Goal: Transaction & Acquisition: Purchase product/service

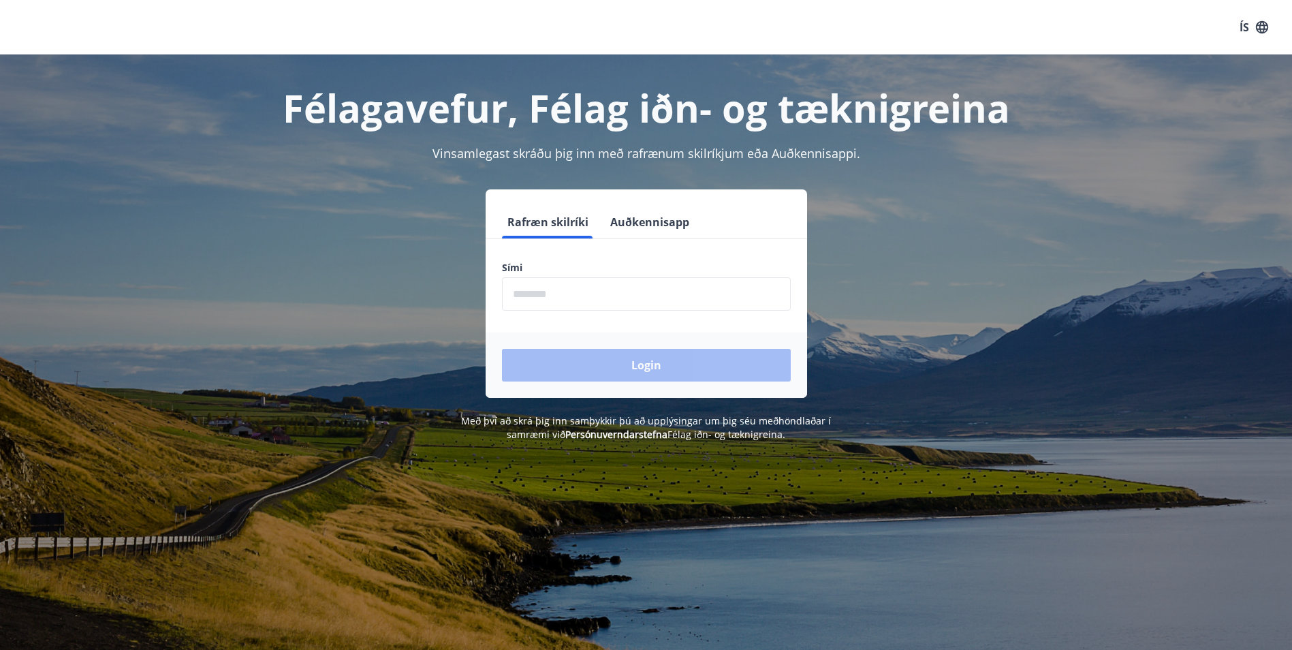
click at [627, 283] on input "phone" at bounding box center [646, 293] width 289 height 33
type input "********"
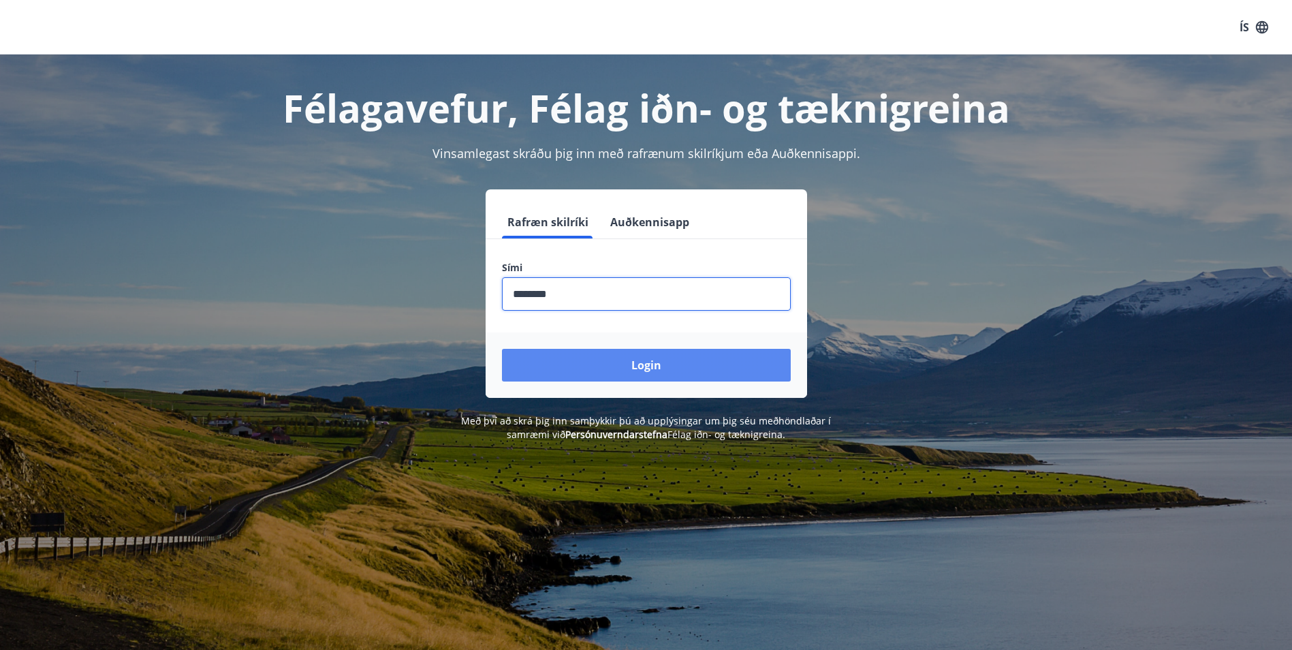
click at [674, 361] on button "Login" at bounding box center [646, 365] width 289 height 33
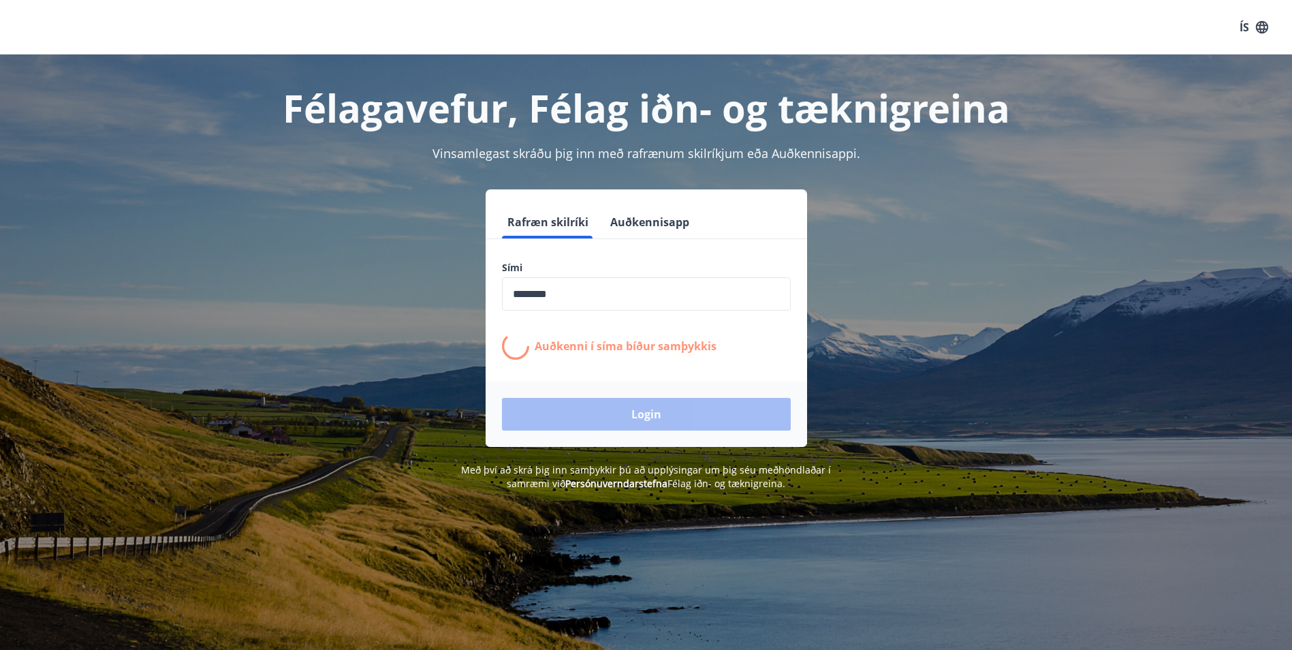
click at [662, 422] on div "Login" at bounding box center [647, 413] width 322 height 65
click at [587, 300] on input "phone" at bounding box center [646, 293] width 289 height 33
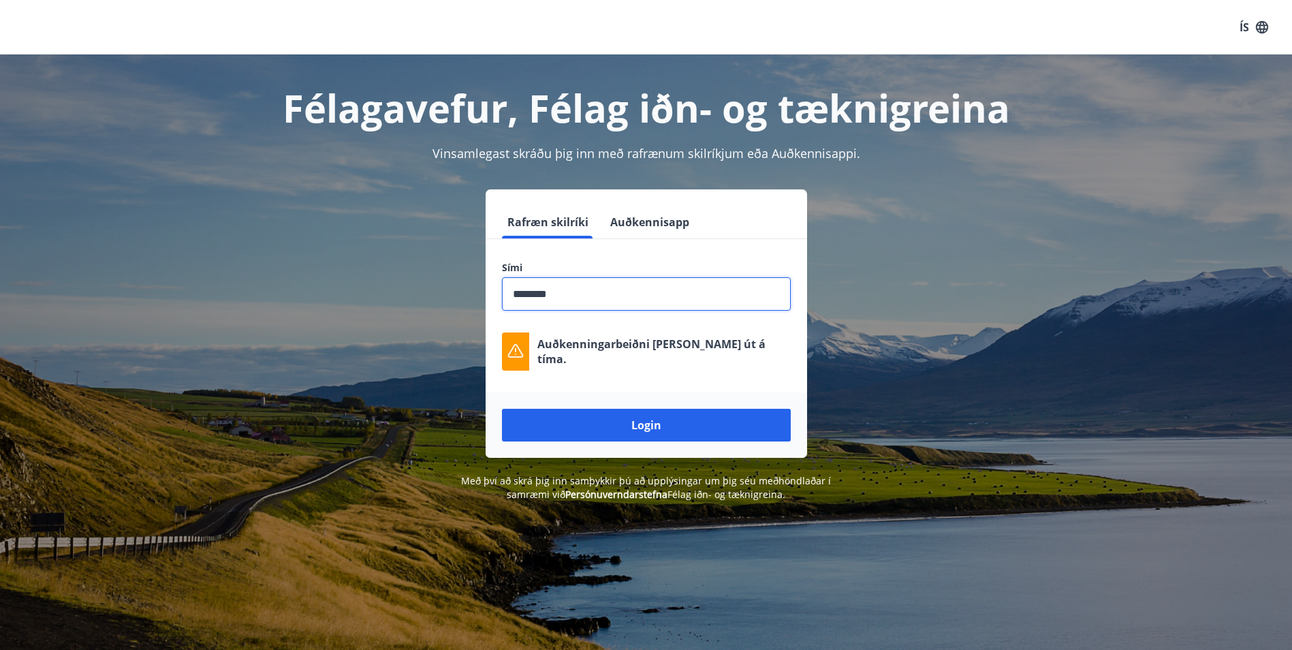
drag, startPoint x: 404, startPoint y: 292, endPoint x: 369, endPoint y: 296, distance: 34.9
click at [369, 296] on div "Rafræn skilríki Auðkennisapp Sími ​ Auðkenningarbeiðni rann út á tíma. Login" at bounding box center [646, 323] width 948 height 268
click at [502, 409] on button "Login" at bounding box center [646, 425] width 289 height 33
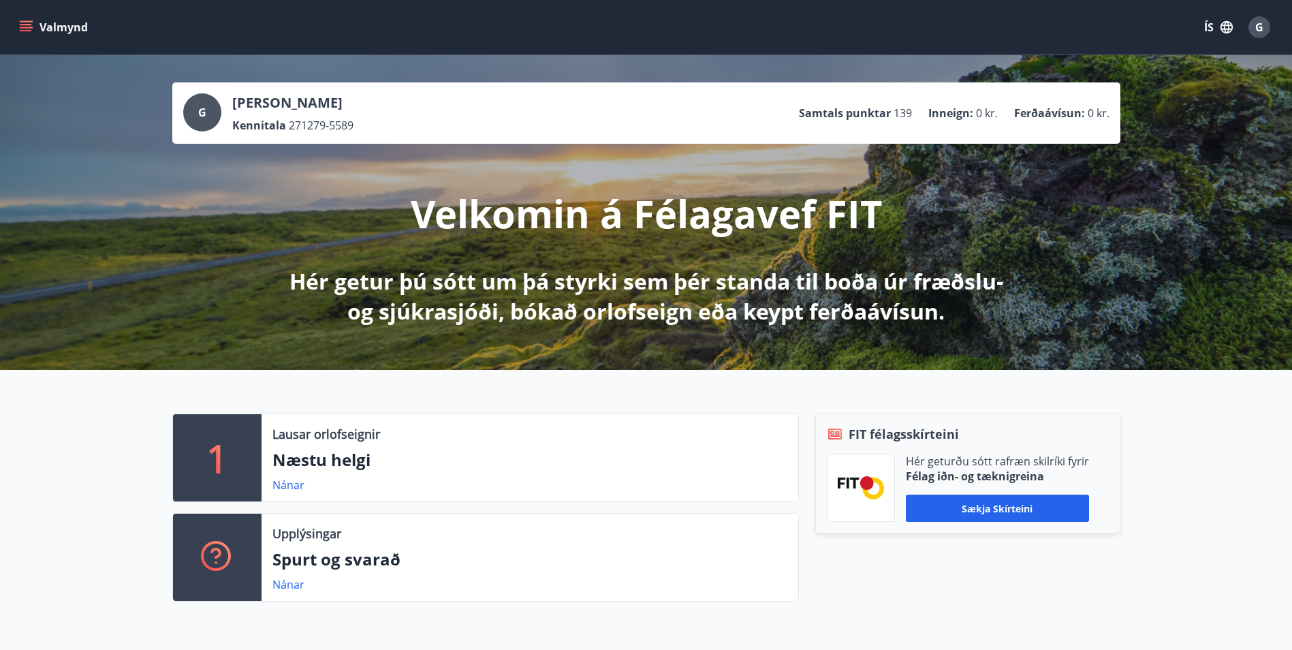
drag, startPoint x: 666, startPoint y: 300, endPoint x: 1018, endPoint y: 607, distance: 467.3
click at [1018, 607] on div "FIT félagsskírteini Hér geturðu sótt rafræn skilríki fyrir Félag iðn- og tæknig…" at bounding box center [960, 512] width 322 height 199
click at [285, 488] on link "Nánar" at bounding box center [288, 485] width 32 height 15
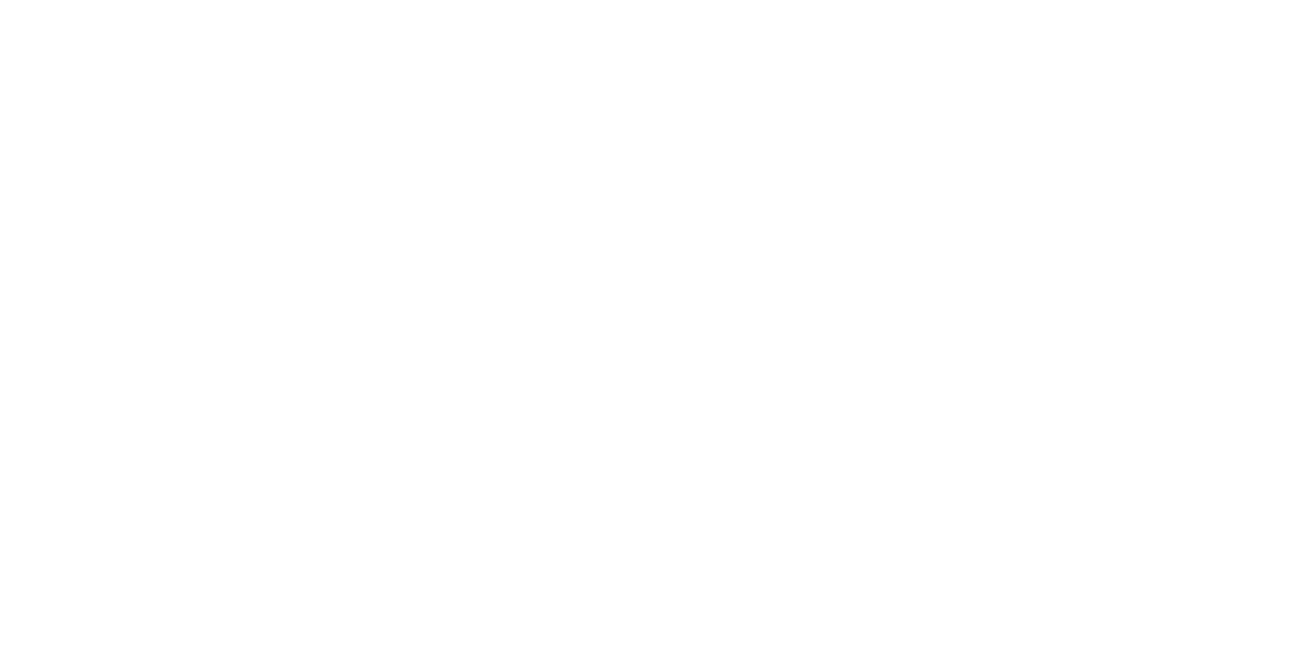
click at [888, 5] on html at bounding box center [651, 2] width 1302 height 5
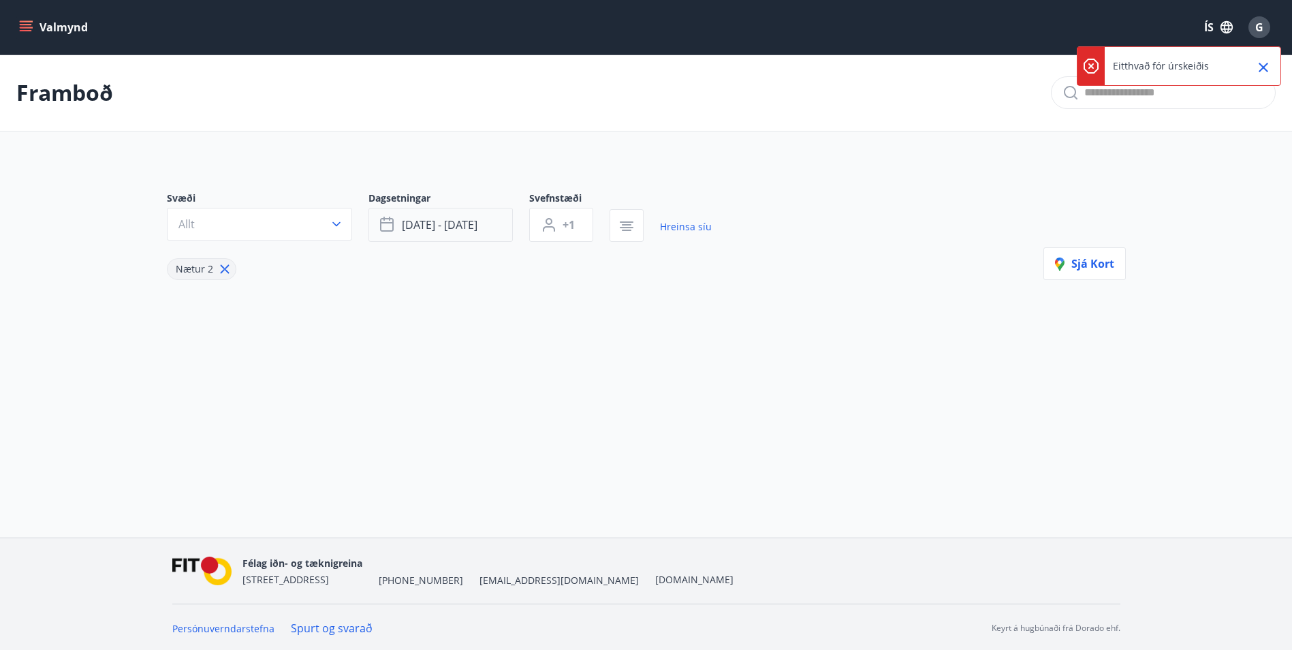
type input "*"
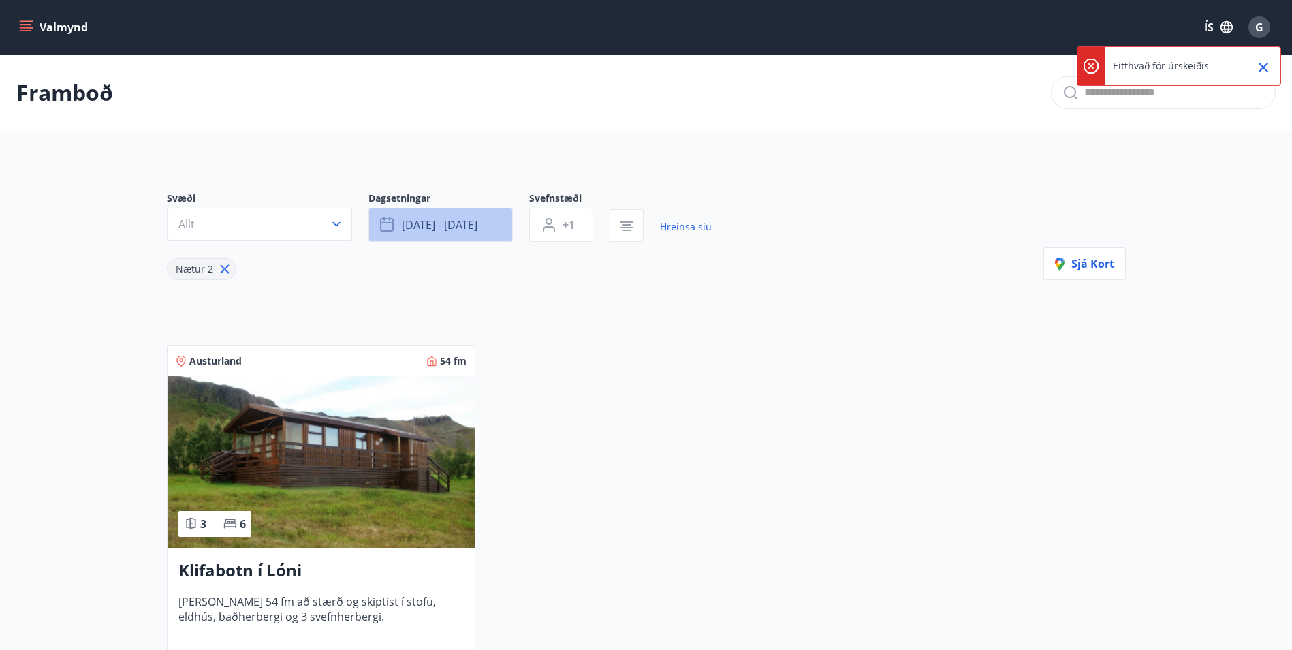
click at [442, 225] on span "okt 03 - okt 06" at bounding box center [440, 224] width 76 height 15
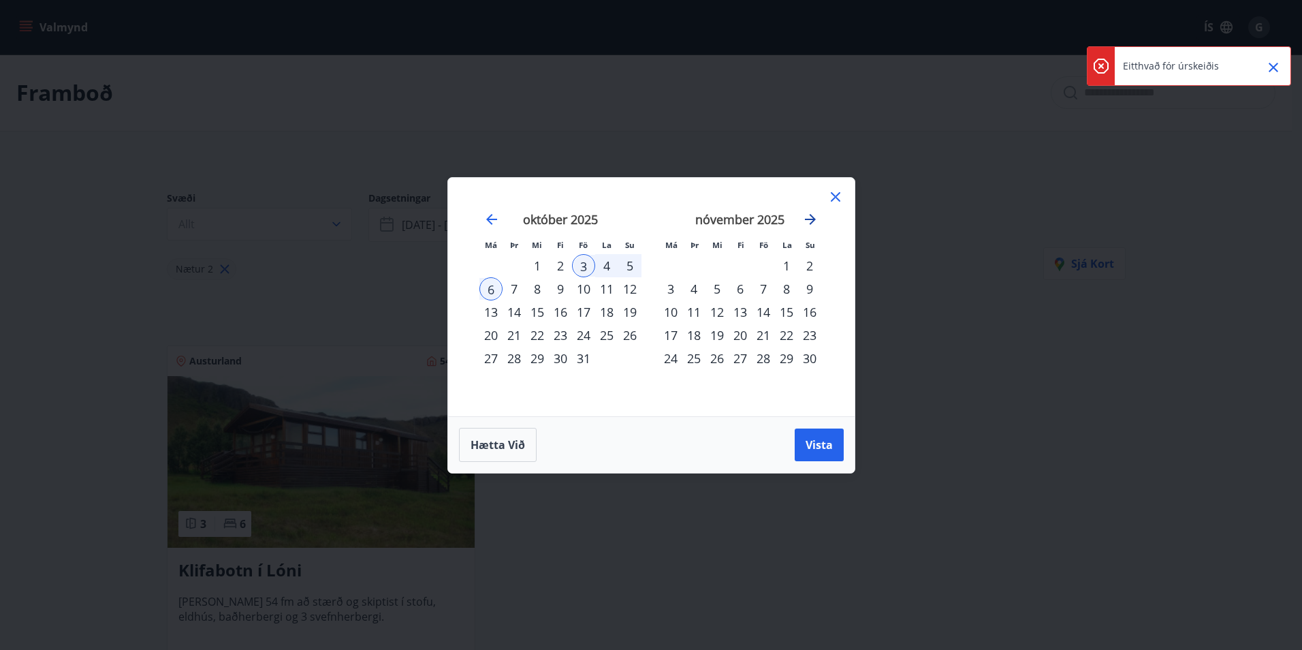
click at [809, 219] on icon "Move forward to switch to the next month." at bounding box center [810, 219] width 11 height 11
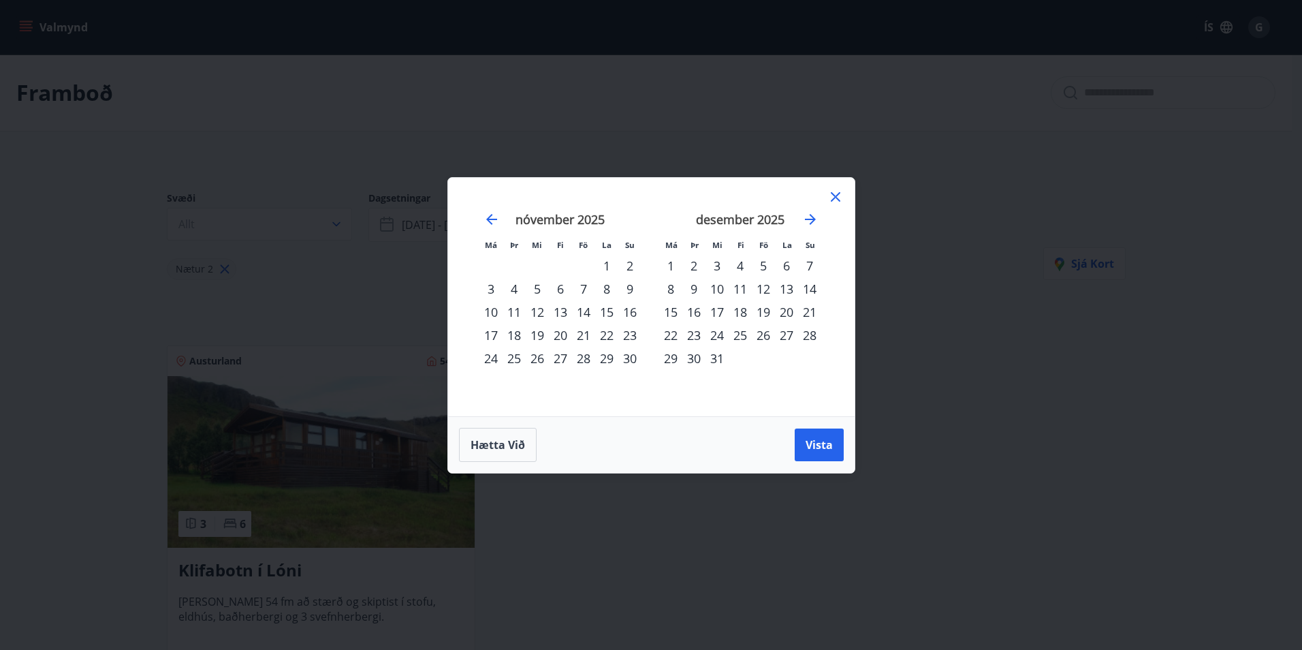
click at [584, 361] on div "28" at bounding box center [583, 358] width 23 height 23
click at [633, 360] on div "30" at bounding box center [630, 358] width 23 height 23
click at [828, 444] on span "Vista" at bounding box center [819, 444] width 27 height 15
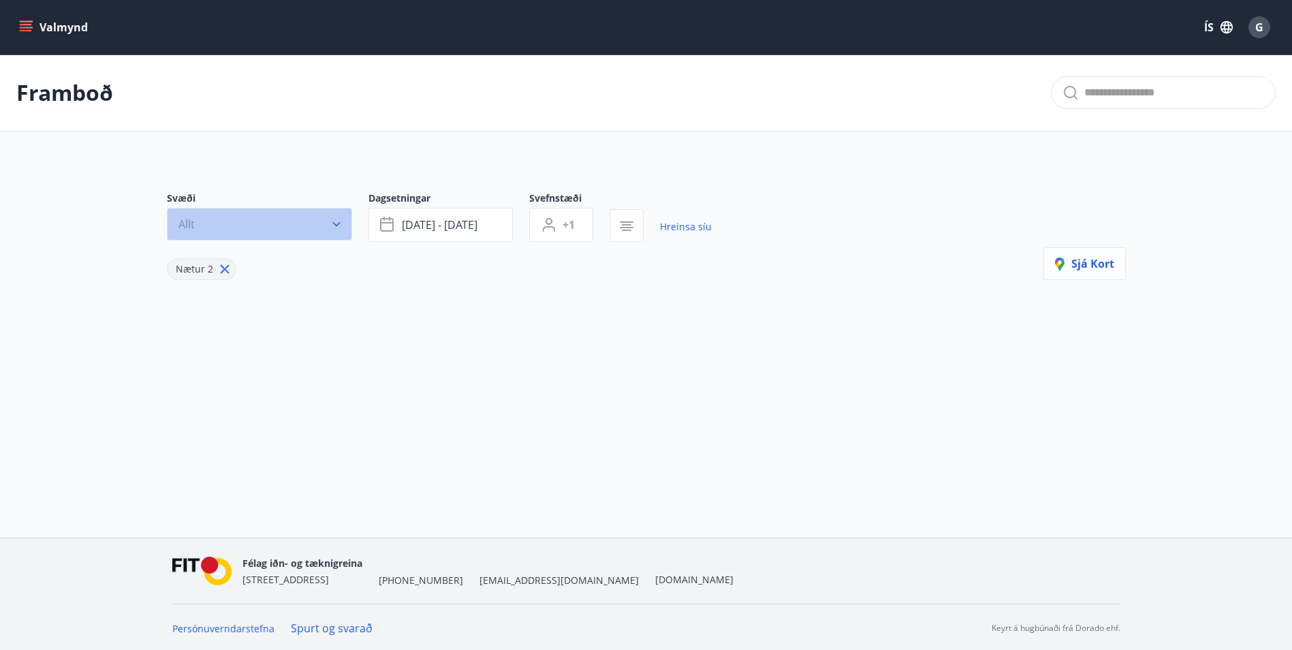
click at [307, 221] on button "Allt" at bounding box center [259, 224] width 185 height 33
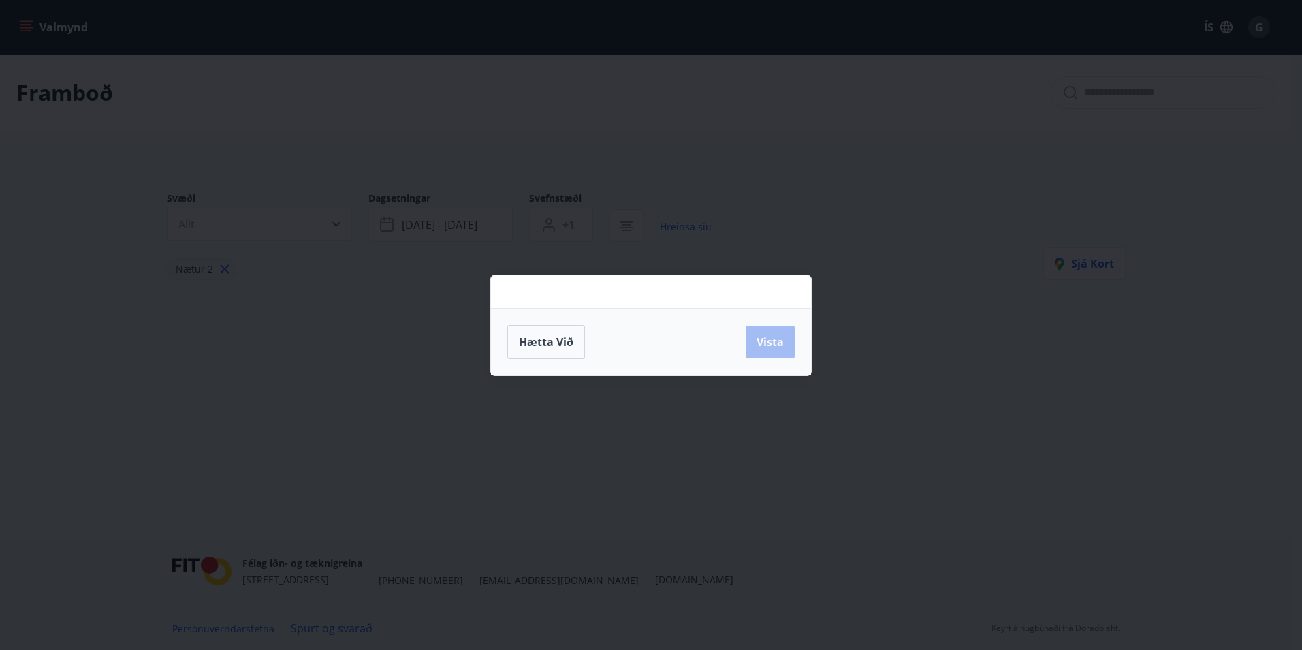
click at [540, 279] on div at bounding box center [651, 291] width 320 height 33
click at [537, 347] on span "Hætta við" at bounding box center [546, 341] width 54 height 15
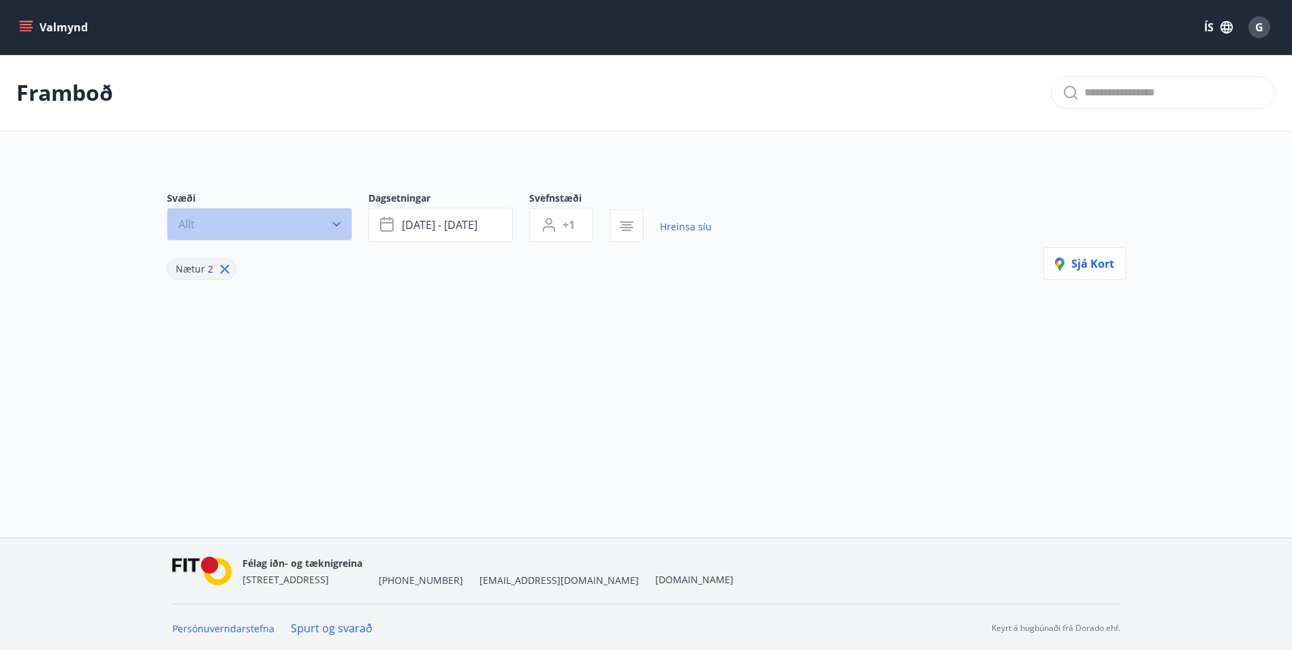
click at [339, 230] on icon "button" at bounding box center [337, 224] width 14 height 14
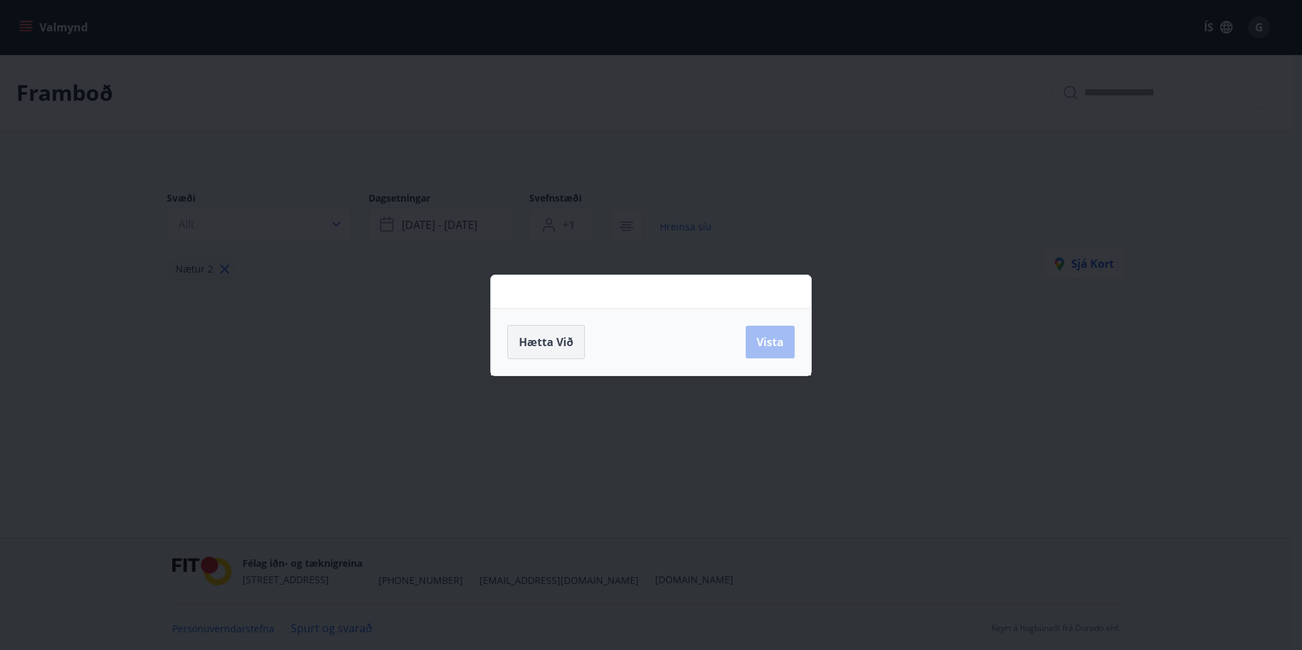
click at [548, 345] on span "Hætta við" at bounding box center [546, 341] width 54 height 15
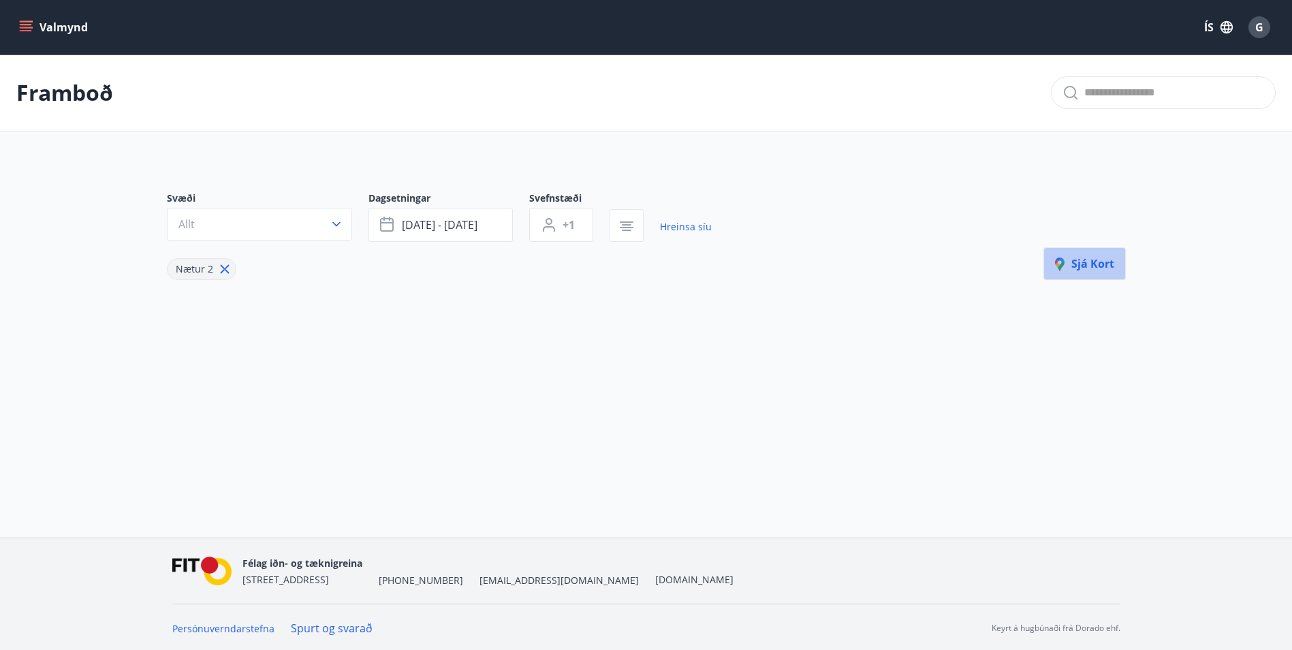
click at [1112, 267] on span "Sjá kort" at bounding box center [1084, 263] width 59 height 15
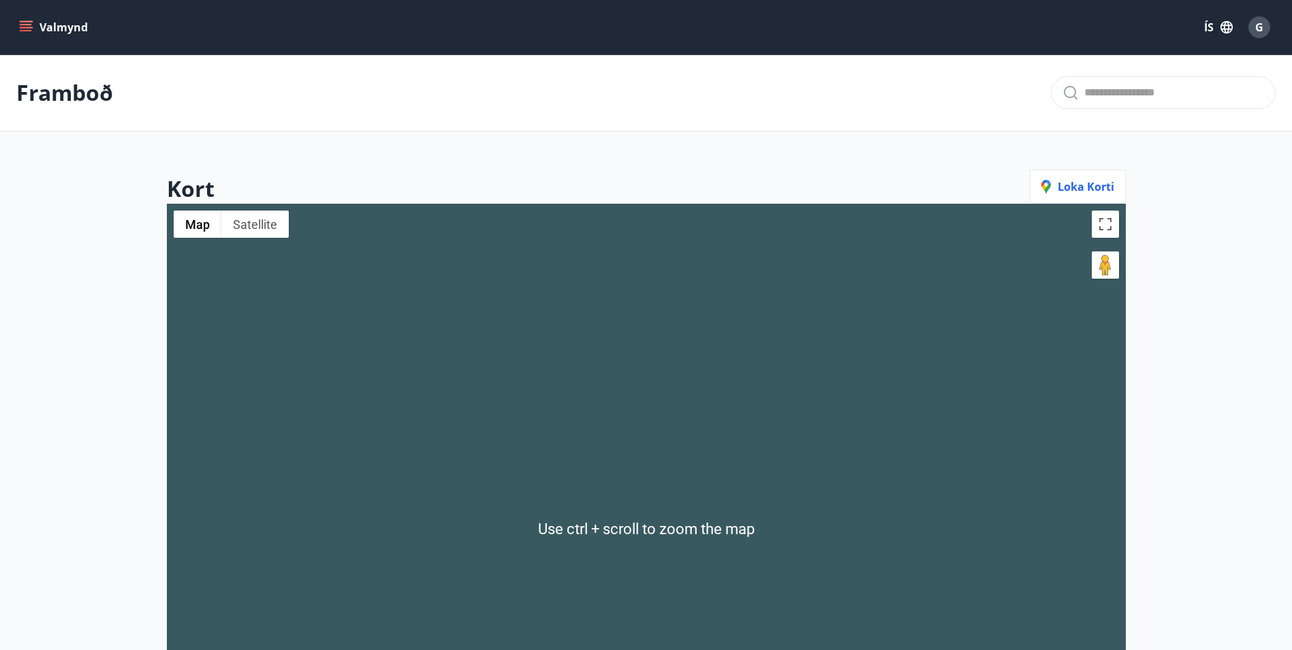
scroll to position [272, 0]
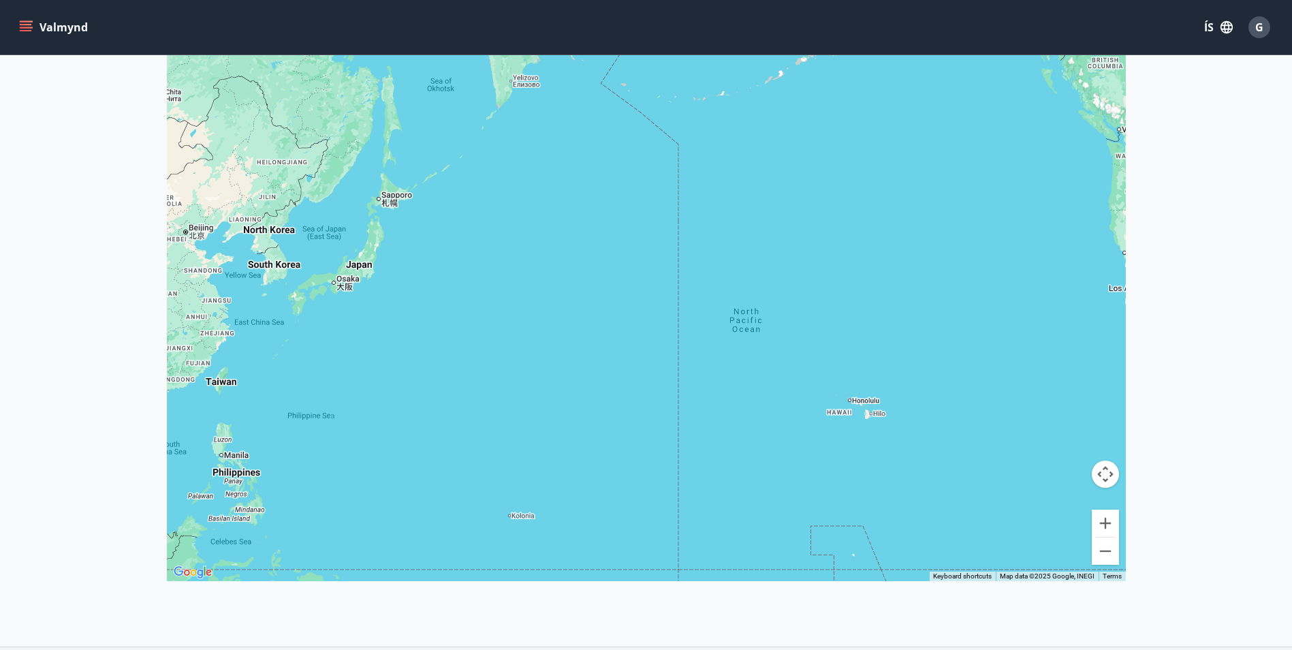
drag, startPoint x: 752, startPoint y: 221, endPoint x: 771, endPoint y: 306, distance: 87.3
click at [719, 484] on div at bounding box center [646, 256] width 959 height 650
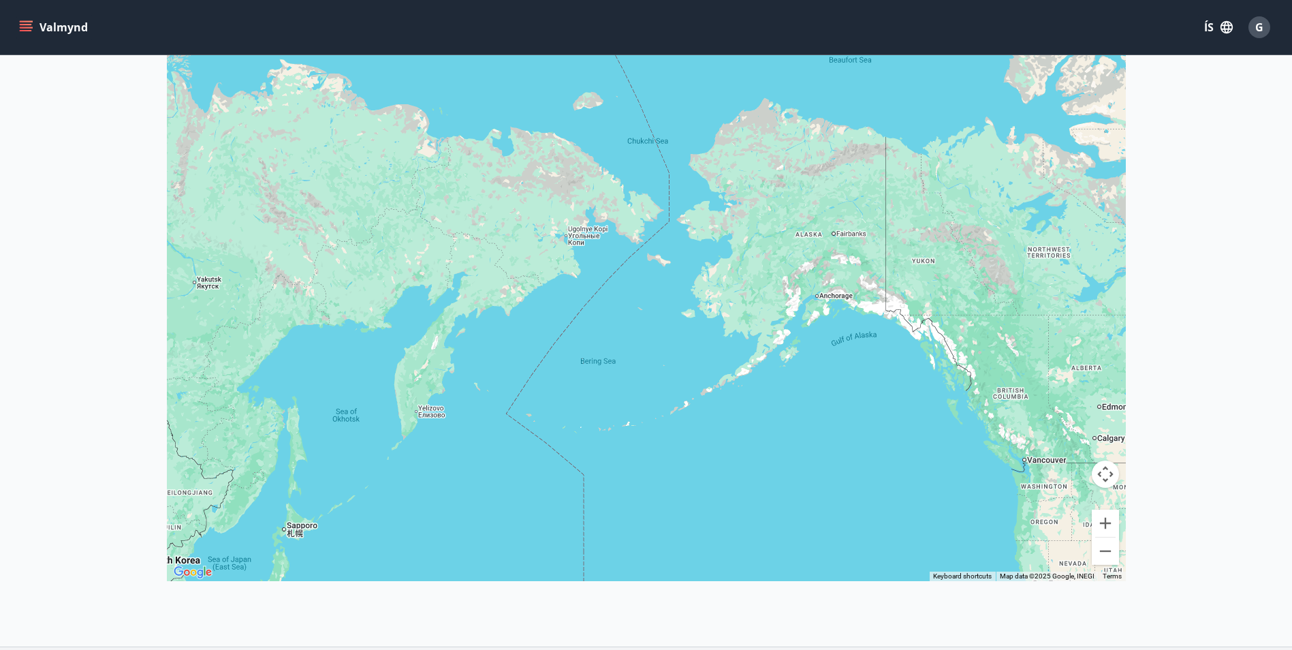
drag, startPoint x: 820, startPoint y: 308, endPoint x: 394, endPoint y: 318, distance: 425.9
click at [394, 318] on div at bounding box center [646, 256] width 959 height 650
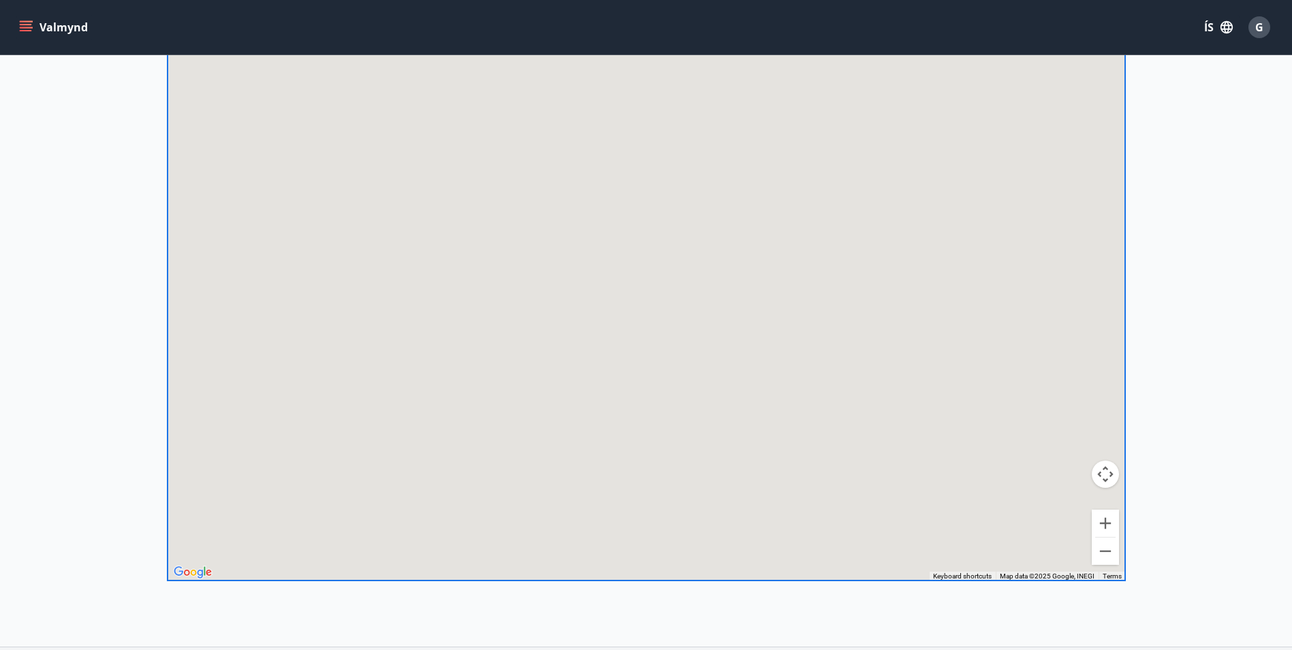
click at [774, 281] on div at bounding box center [646, 256] width 959 height 650
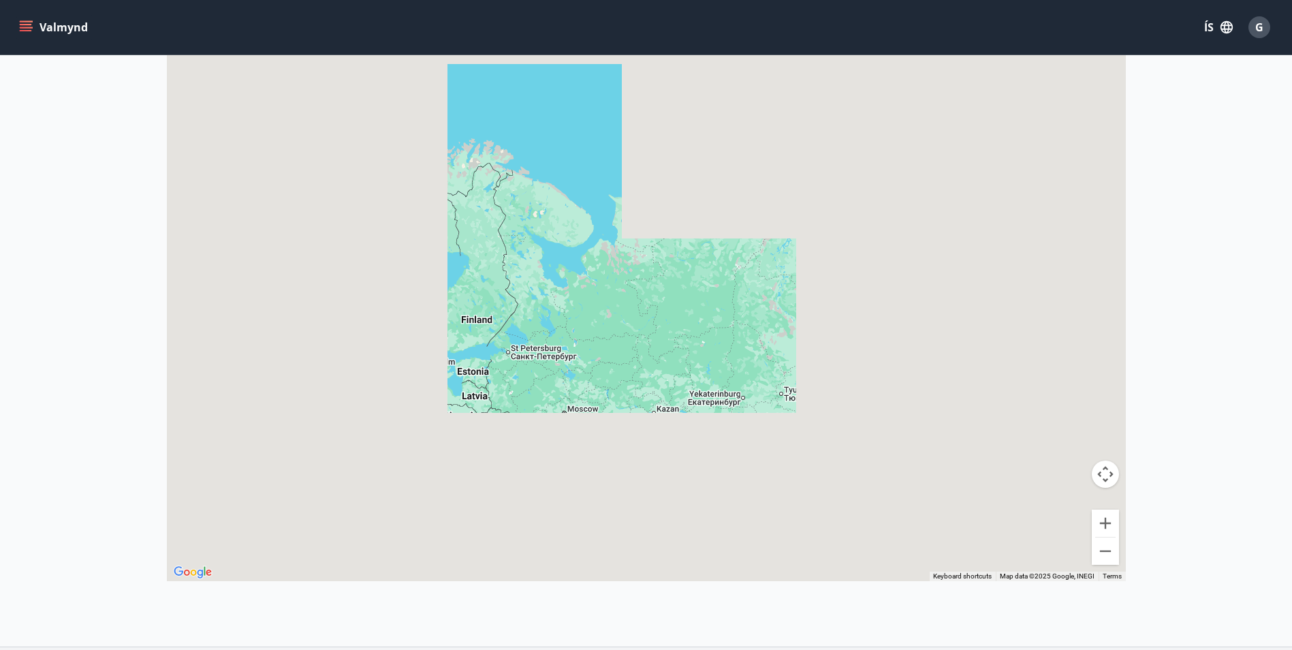
drag, startPoint x: 774, startPoint y: 283, endPoint x: 761, endPoint y: 285, distance: 13.2
click at [798, 285] on div at bounding box center [646, 256] width 959 height 650
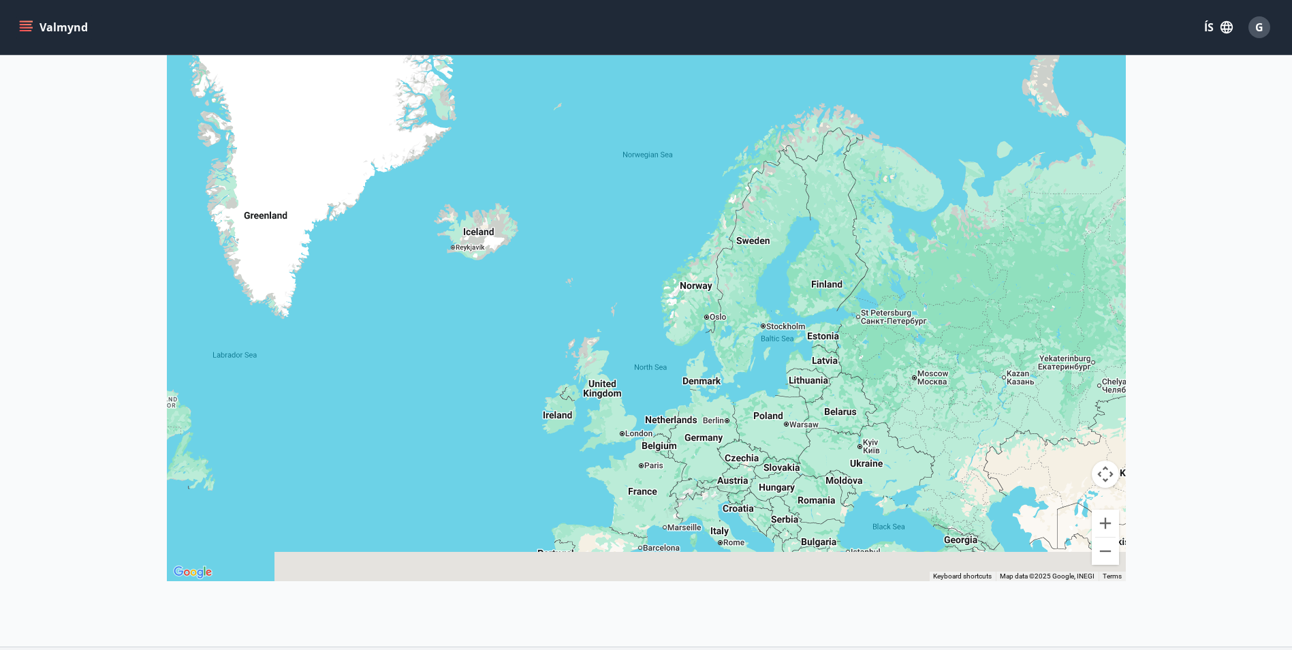
drag, startPoint x: 633, startPoint y: 308, endPoint x: 926, endPoint y: 285, distance: 293.1
click at [926, 285] on div at bounding box center [646, 256] width 959 height 650
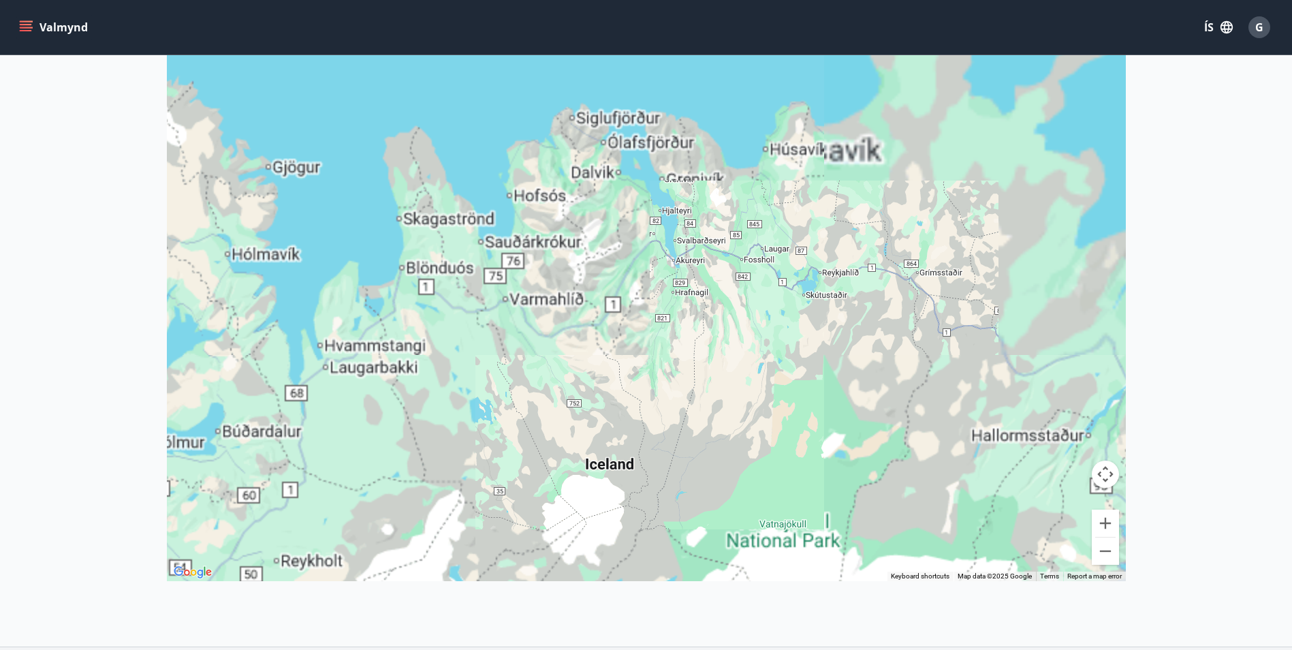
drag, startPoint x: 679, startPoint y: 374, endPoint x: 680, endPoint y: 386, distance: 11.6
click at [680, 386] on div at bounding box center [646, 256] width 959 height 650
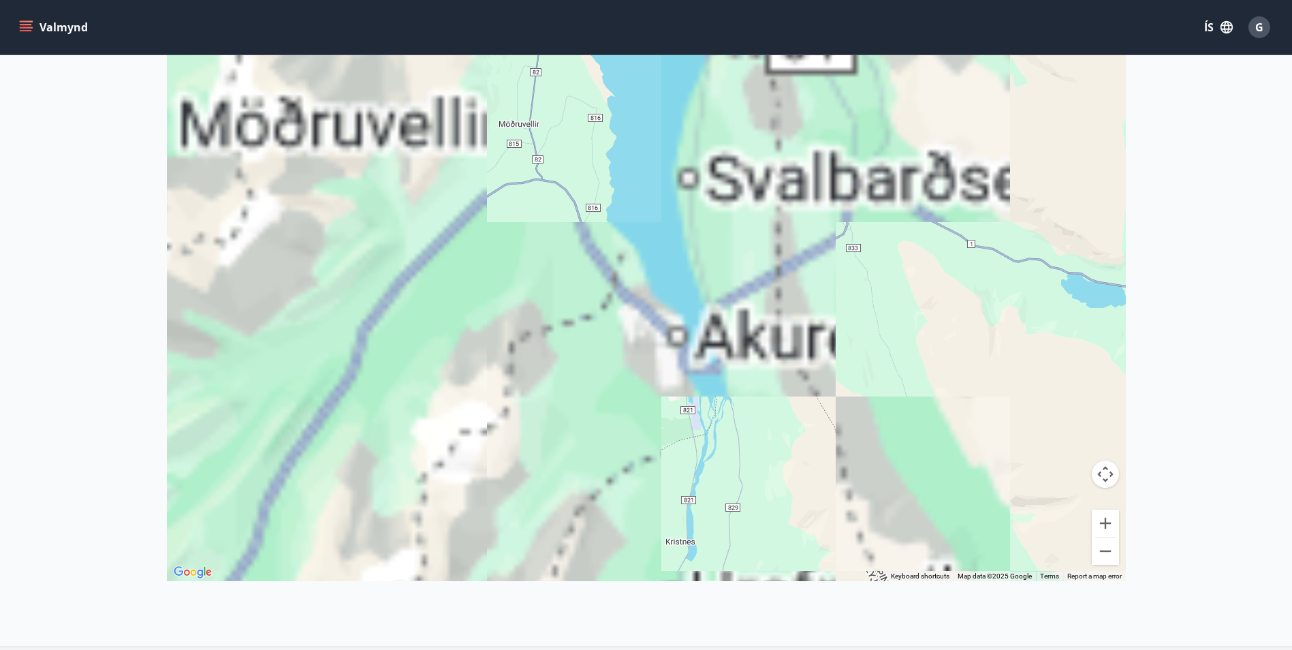
drag, startPoint x: 705, startPoint y: 264, endPoint x: 710, endPoint y: 404, distance: 140.4
click at [723, 413] on div at bounding box center [646, 256] width 959 height 650
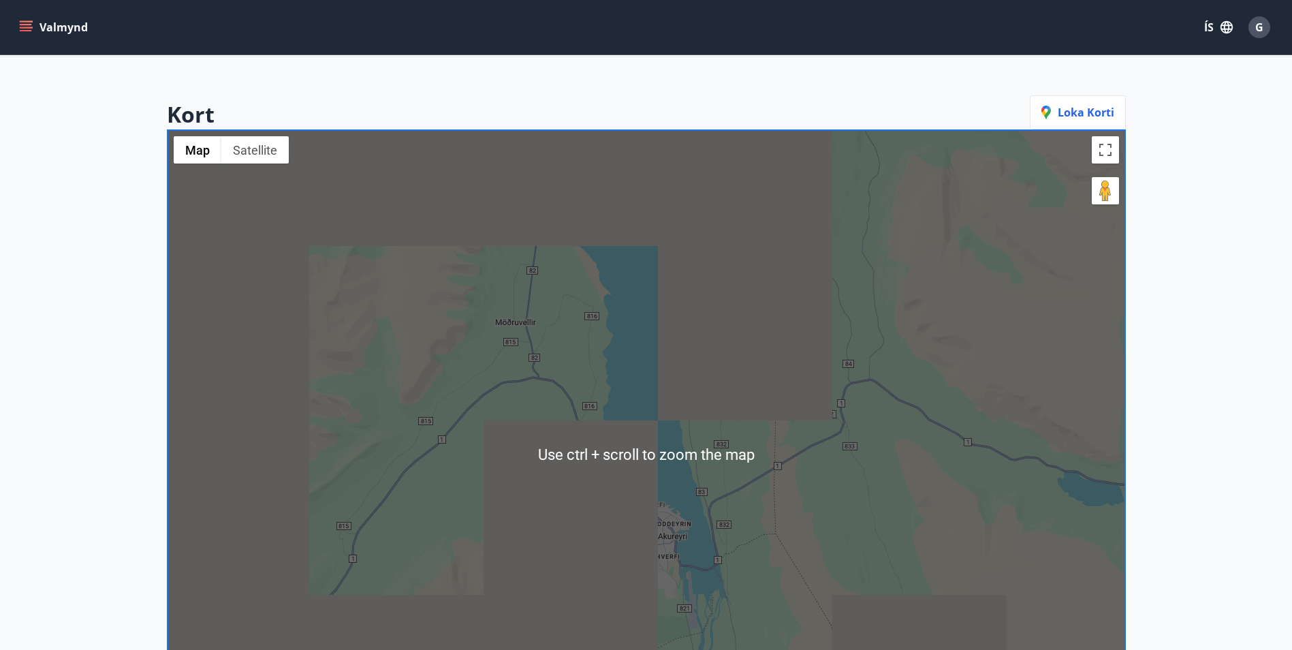
scroll to position [0, 0]
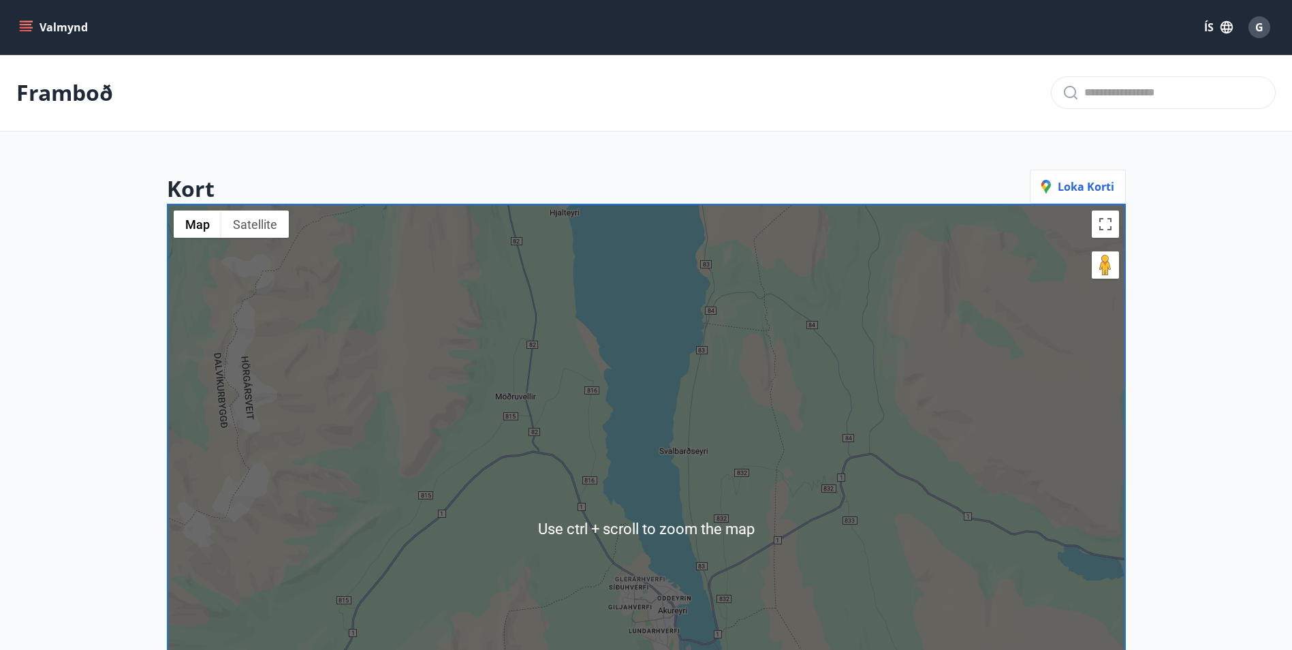
click at [48, 29] on button "Valmynd" at bounding box center [54, 27] width 77 height 25
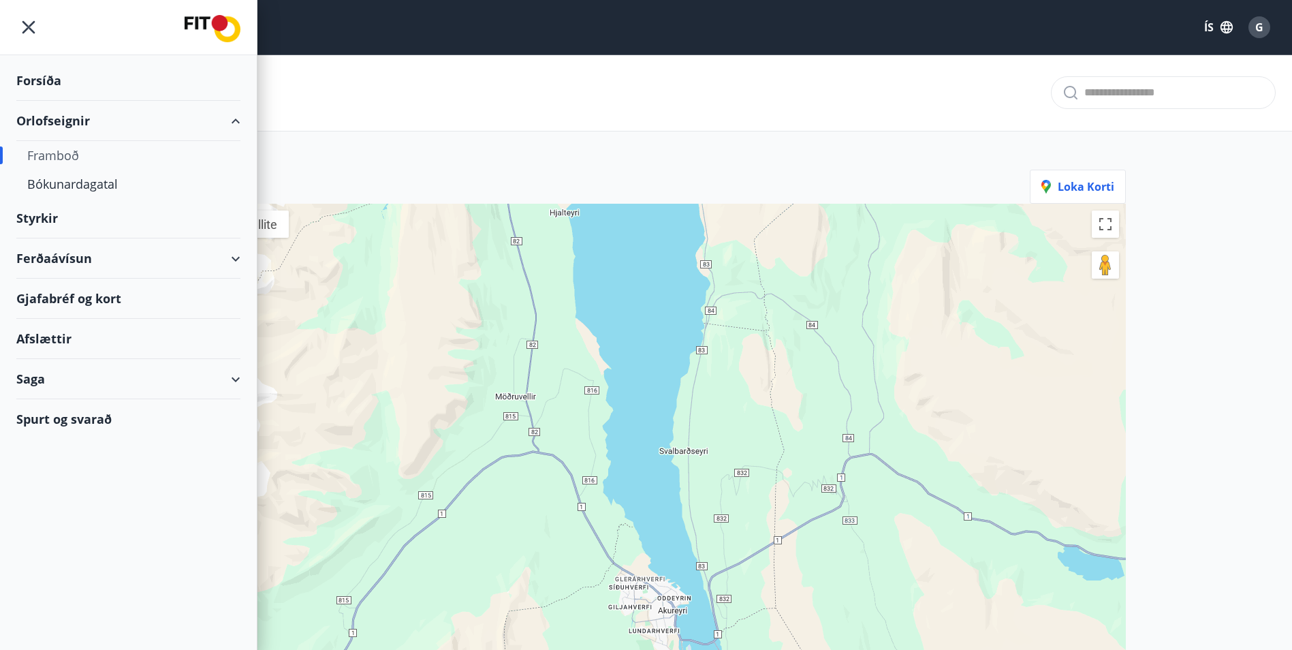
click at [85, 155] on div "Framboð" at bounding box center [128, 155] width 202 height 29
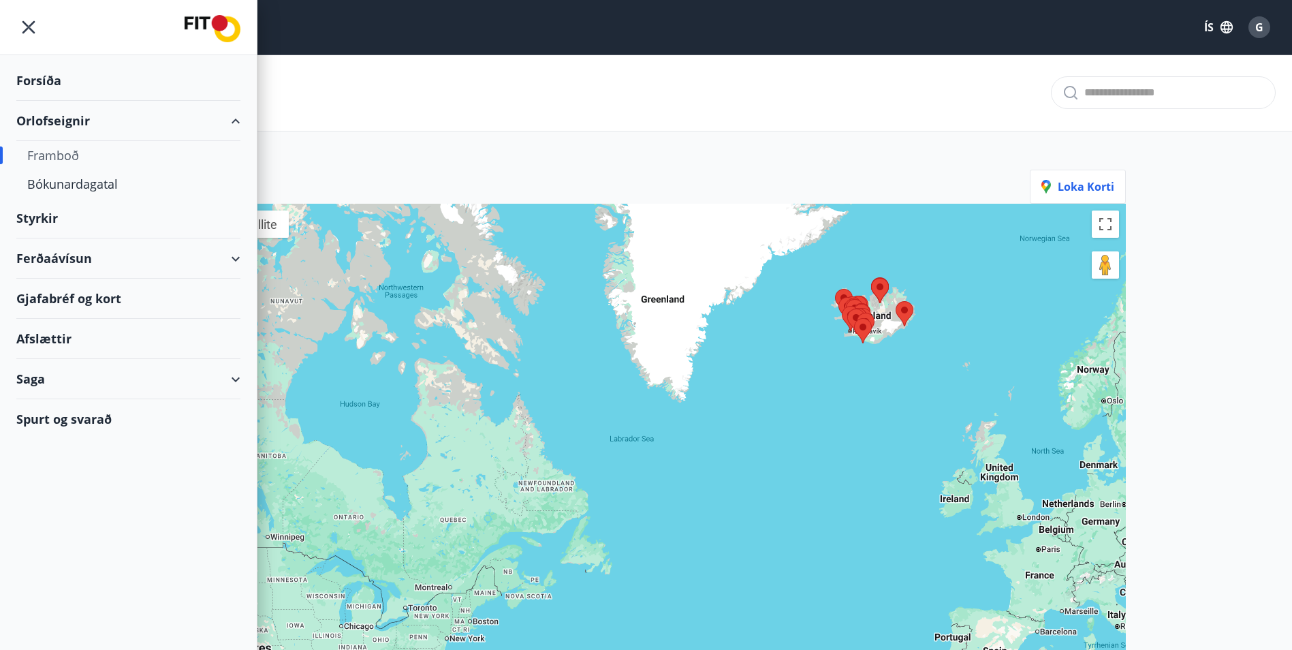
click at [39, 154] on div "Framboð" at bounding box center [128, 155] width 202 height 29
click at [72, 180] on div "Bókunardagatal" at bounding box center [128, 184] width 202 height 29
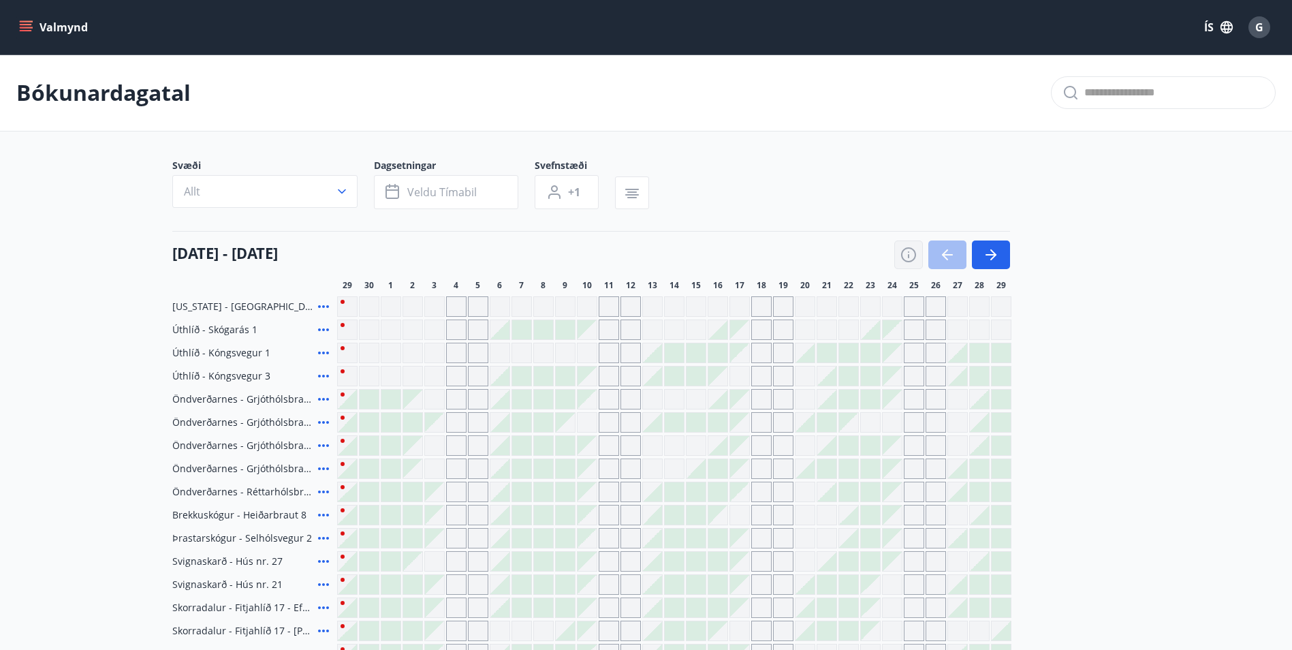
click at [910, 255] on icon "button" at bounding box center [909, 255] width 16 height 16
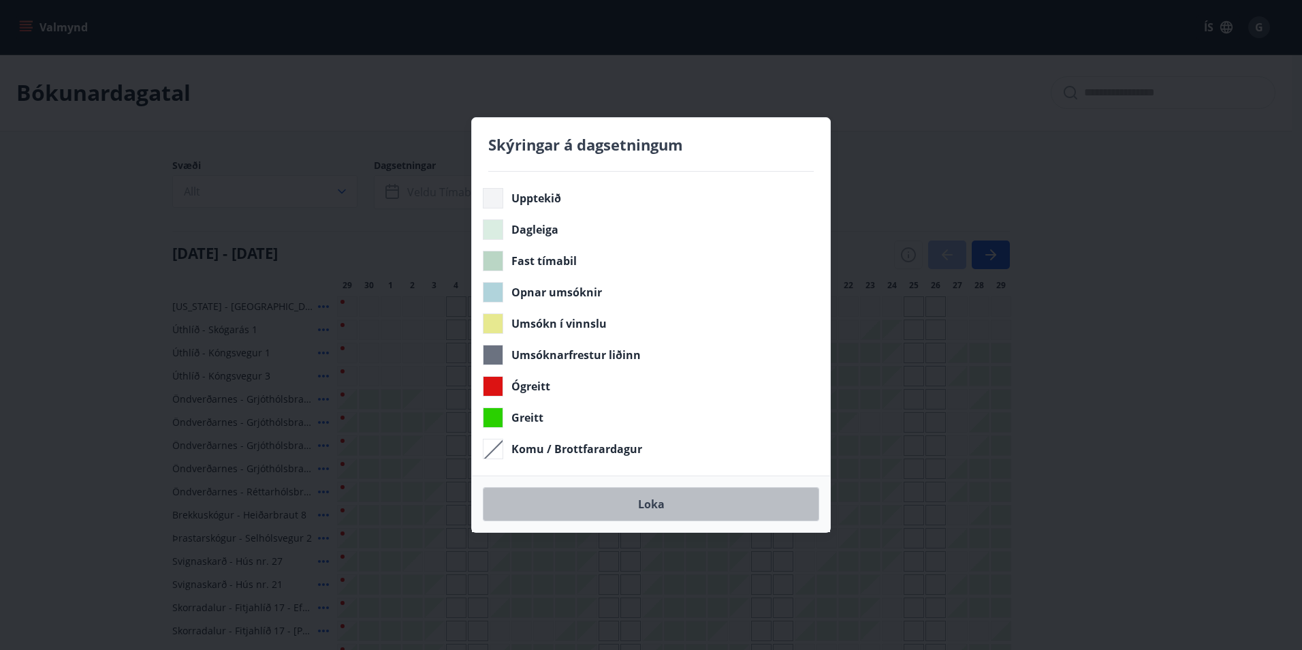
click at [644, 496] on button "Loka" at bounding box center [651, 504] width 336 height 34
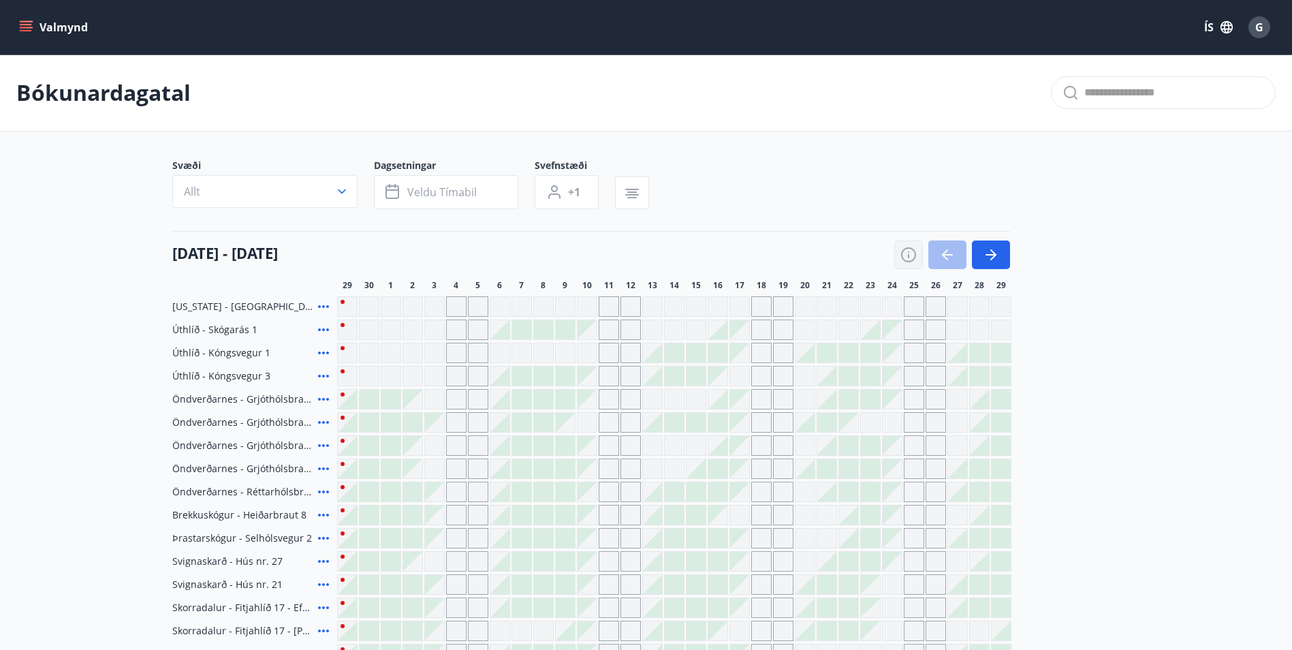
click at [911, 258] on icon "button" at bounding box center [909, 255] width 16 height 16
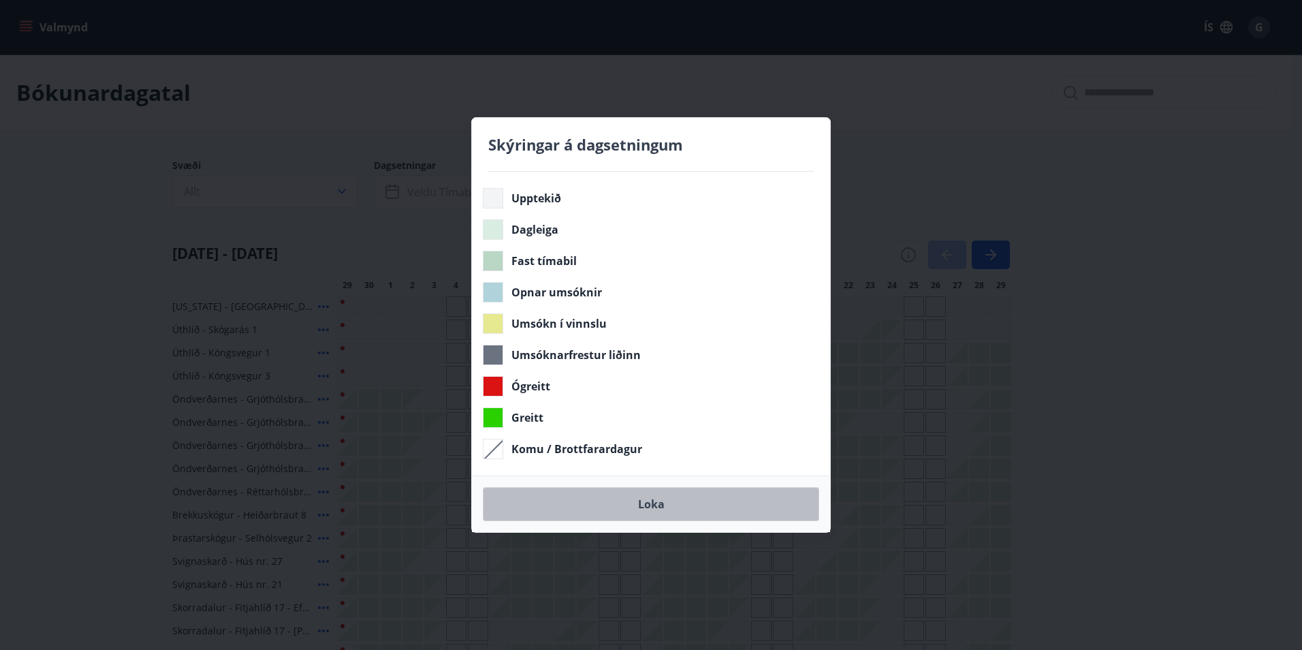
click at [678, 506] on button "Loka" at bounding box center [651, 504] width 336 height 34
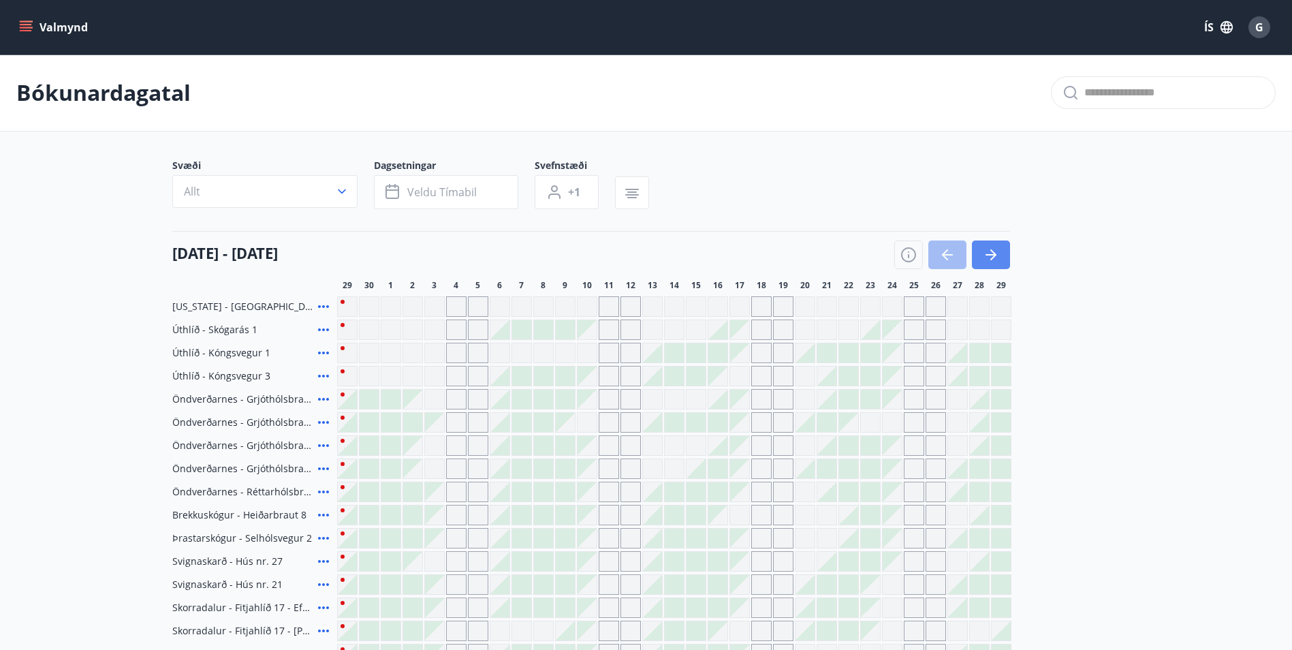
click at [997, 247] on icon "button" at bounding box center [991, 255] width 16 height 16
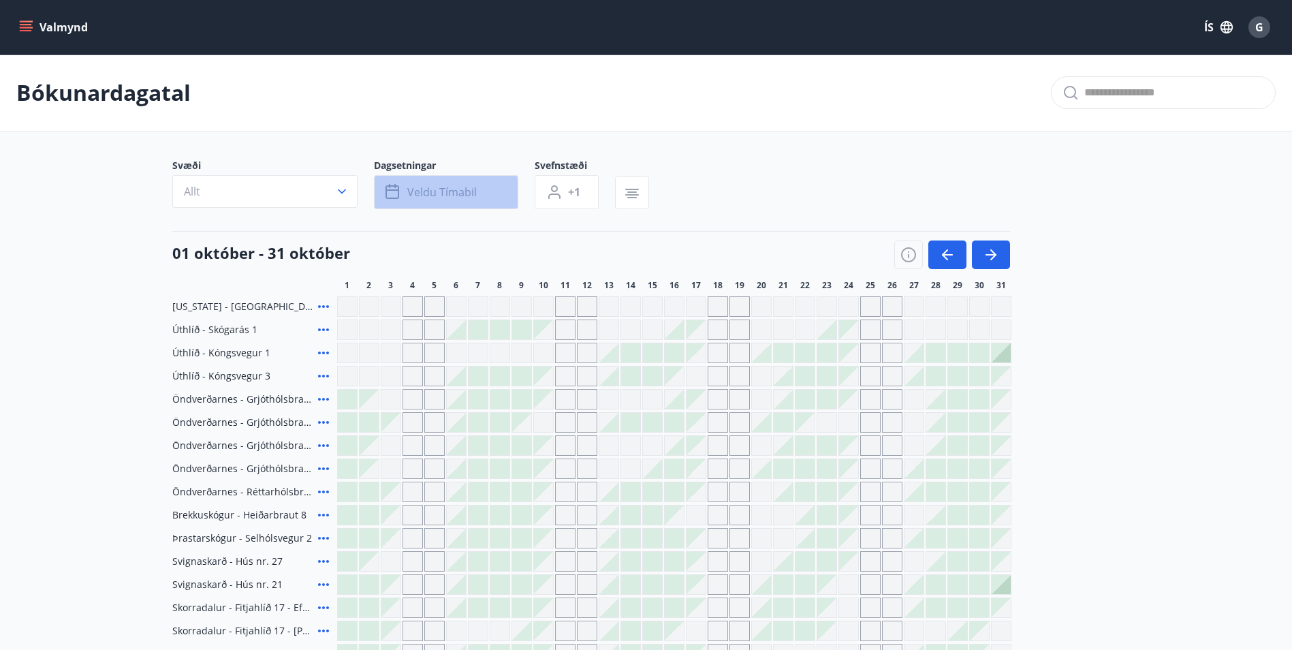
click at [475, 187] on span "Veldu tímabil" at bounding box center [441, 192] width 69 height 15
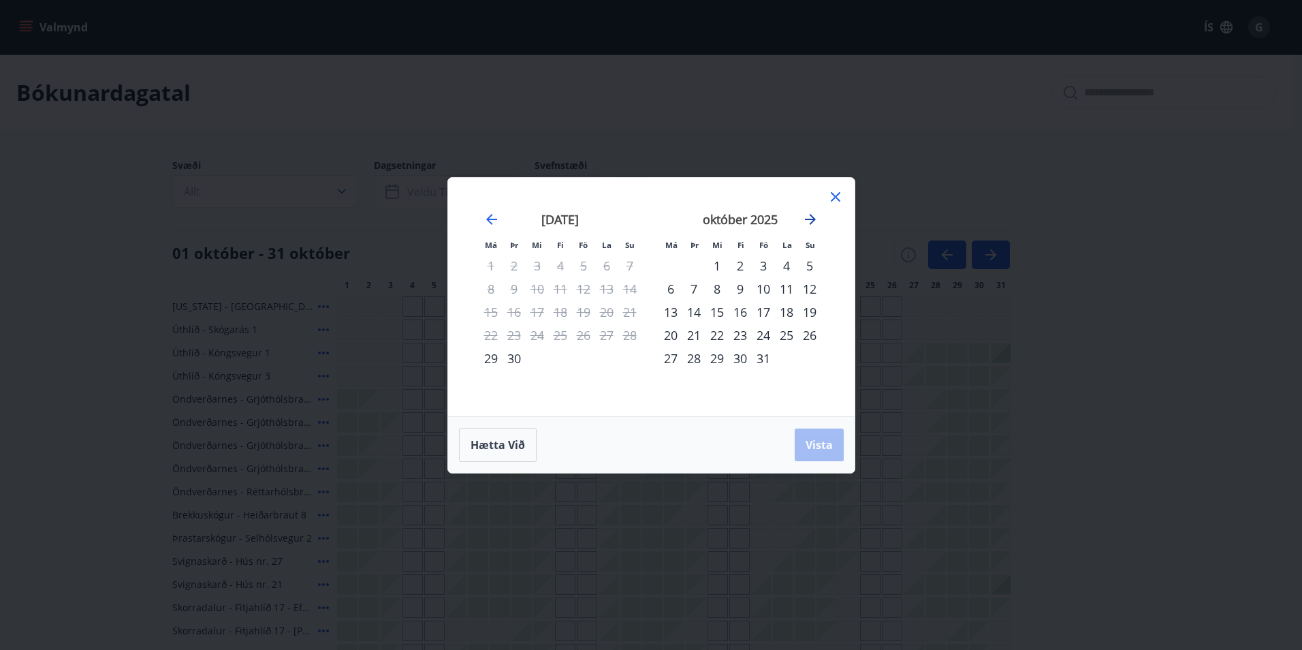
click at [811, 222] on icon "Move forward to switch to the next month." at bounding box center [810, 219] width 11 height 11
click at [582, 361] on div "28" at bounding box center [583, 358] width 23 height 23
click at [632, 360] on div "30" at bounding box center [630, 358] width 23 height 23
click at [830, 441] on span "Vista" at bounding box center [819, 444] width 27 height 15
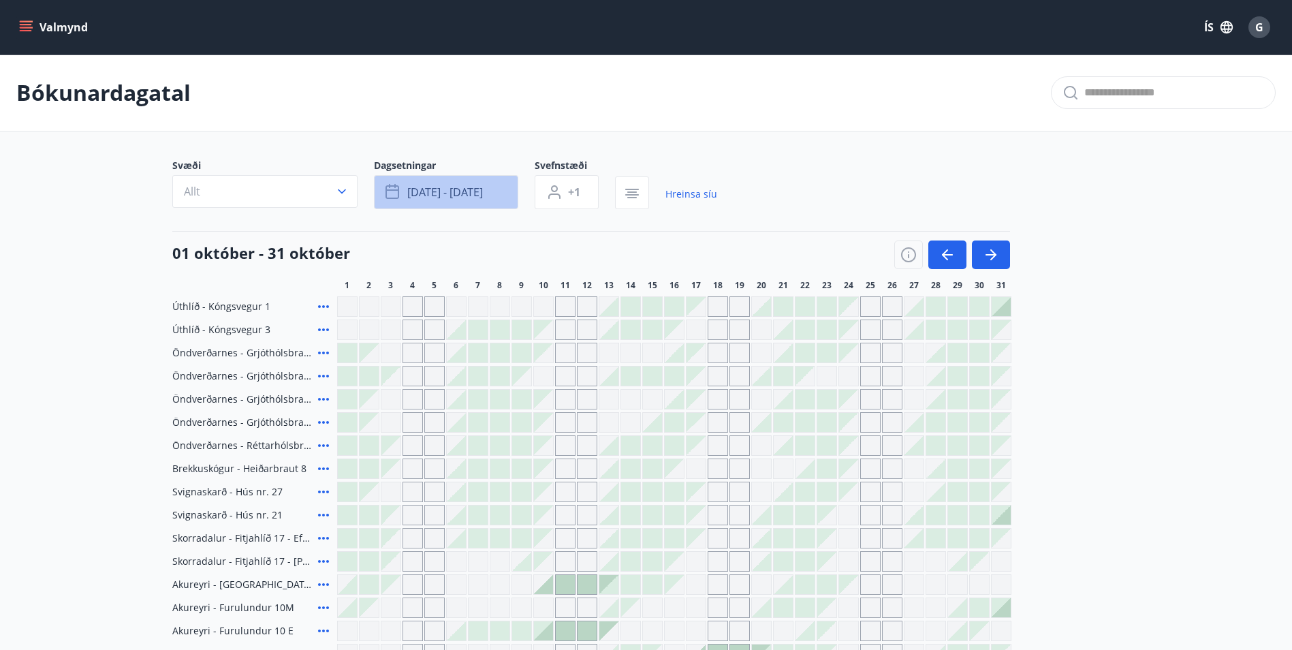
click at [491, 194] on button "nóv 28 - nóv 30" at bounding box center [446, 192] width 144 height 34
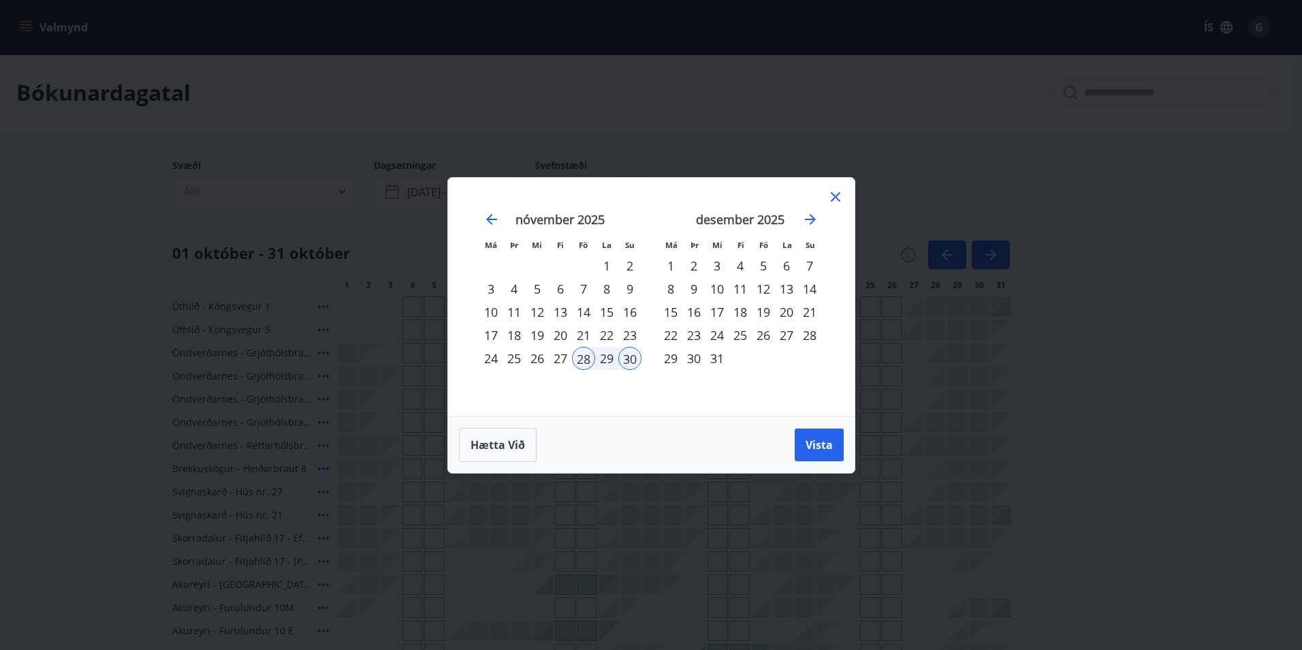
click at [761, 266] on div "5" at bounding box center [763, 265] width 23 height 23
click at [809, 264] on div "7" at bounding box center [809, 265] width 23 height 23
click at [825, 454] on button "Vista" at bounding box center [819, 444] width 49 height 33
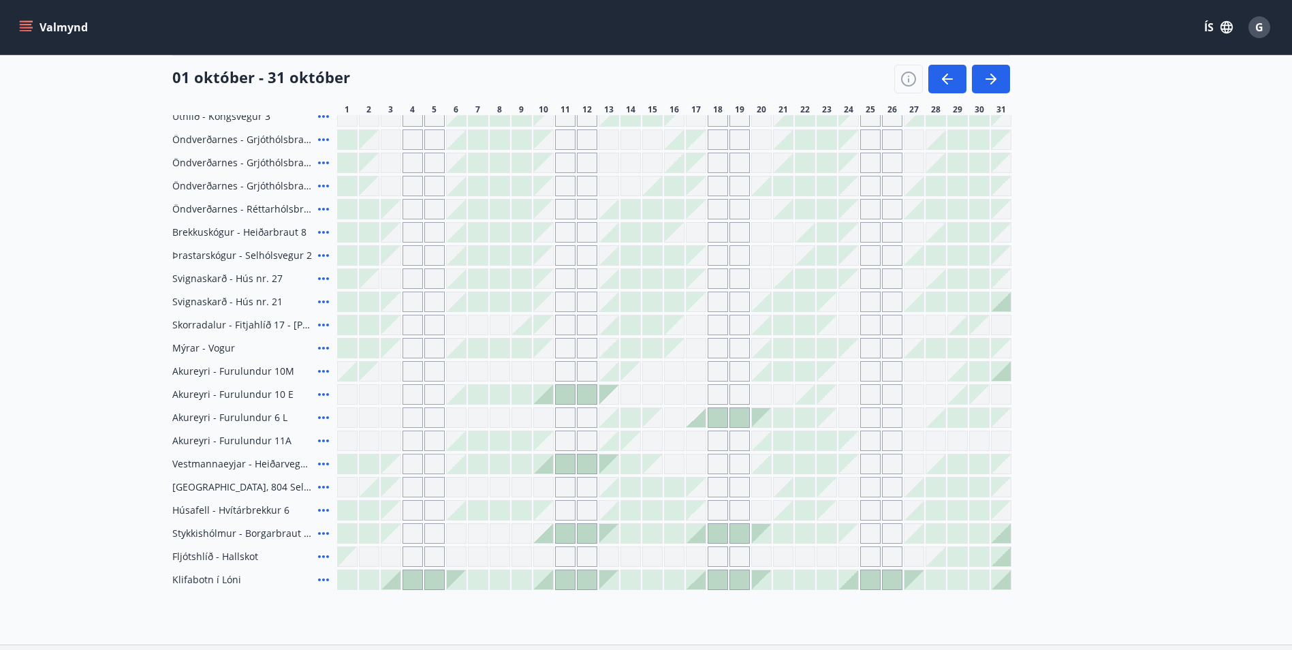
scroll to position [272, 0]
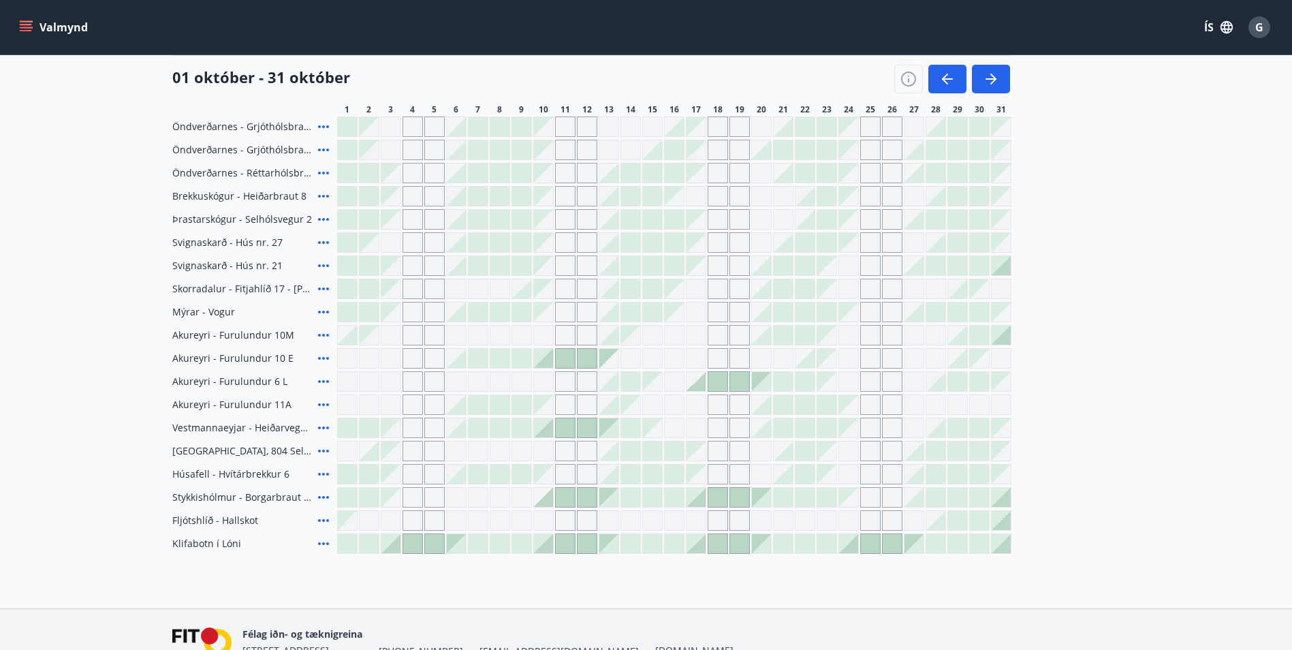
click at [559, 381] on div "Gráir dagar eru ekki bókanlegir" at bounding box center [565, 381] width 20 height 20
click at [565, 382] on div "Gráir dagar eru ekki bókanlegir" at bounding box center [565, 381] width 20 height 20
click at [515, 381] on div "Gráir dagar eru ekki bókanlegir" at bounding box center [522, 381] width 20 height 20
click at [555, 382] on div "Gráir dagar eru ekki bókanlegir" at bounding box center [565, 381] width 20 height 20
click at [562, 160] on div "Gráir dagar eru ekki bókanlegir" at bounding box center [565, 150] width 20 height 20
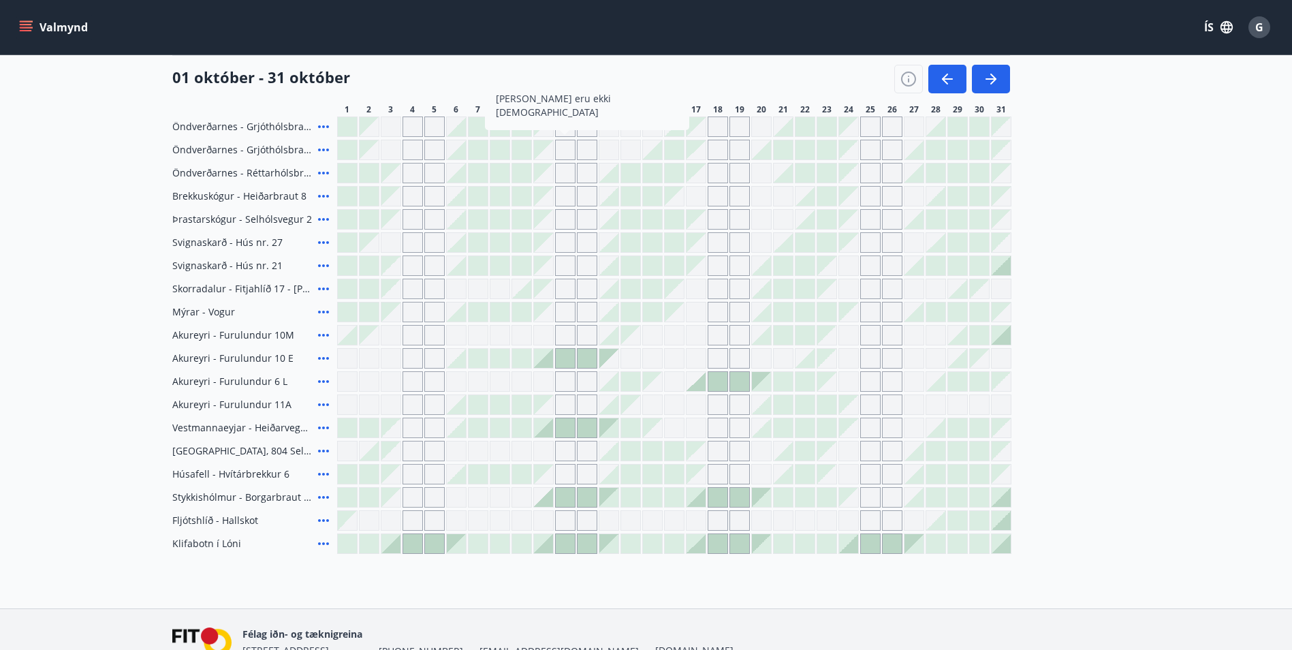
scroll to position [204, 0]
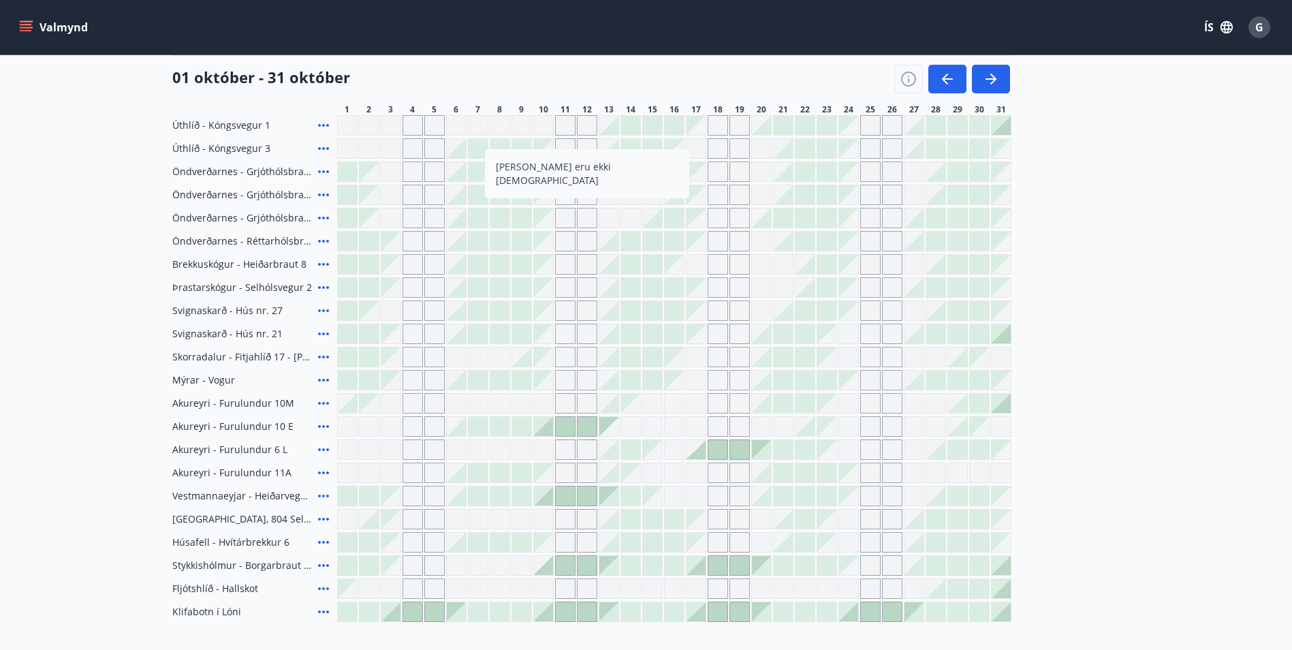
click at [559, 422] on div at bounding box center [565, 426] width 19 height 19
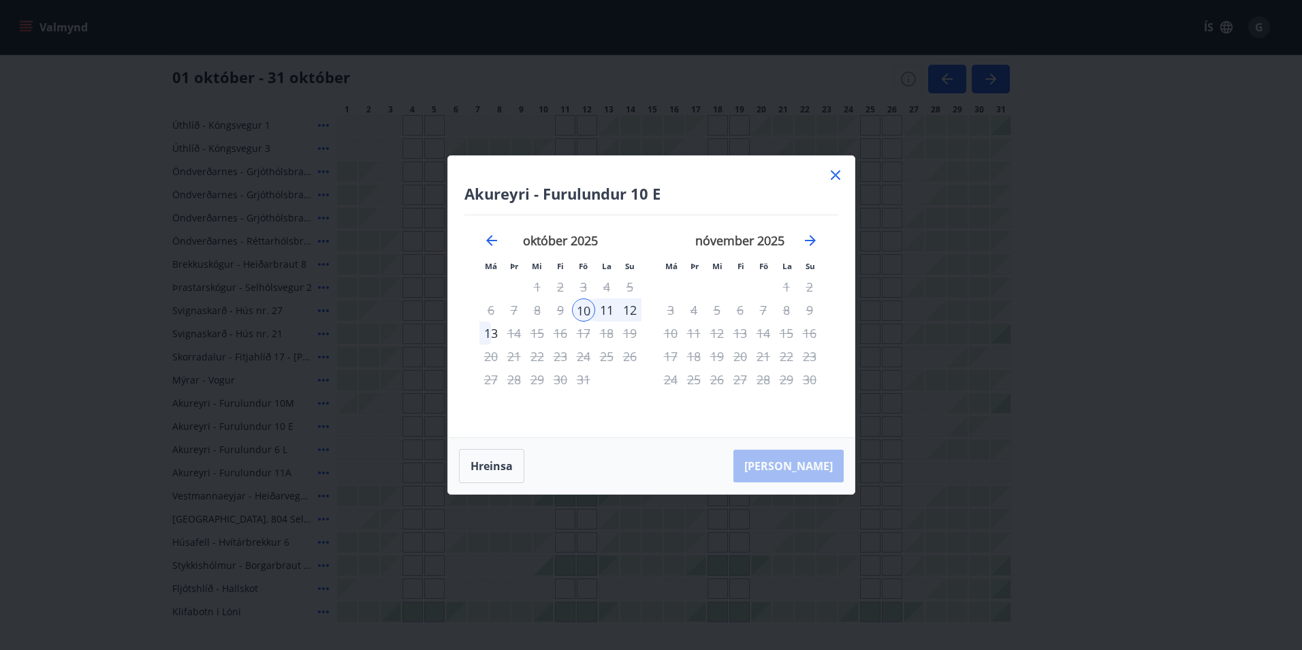
click at [839, 166] on div "Akureyri - Furulundur 10 E Má Þr Mi Fi Fö La Su Má Þr Mi Fi Fö La Su september …" at bounding box center [651, 296] width 407 height 281
click at [837, 174] on icon at bounding box center [836, 175] width 16 height 16
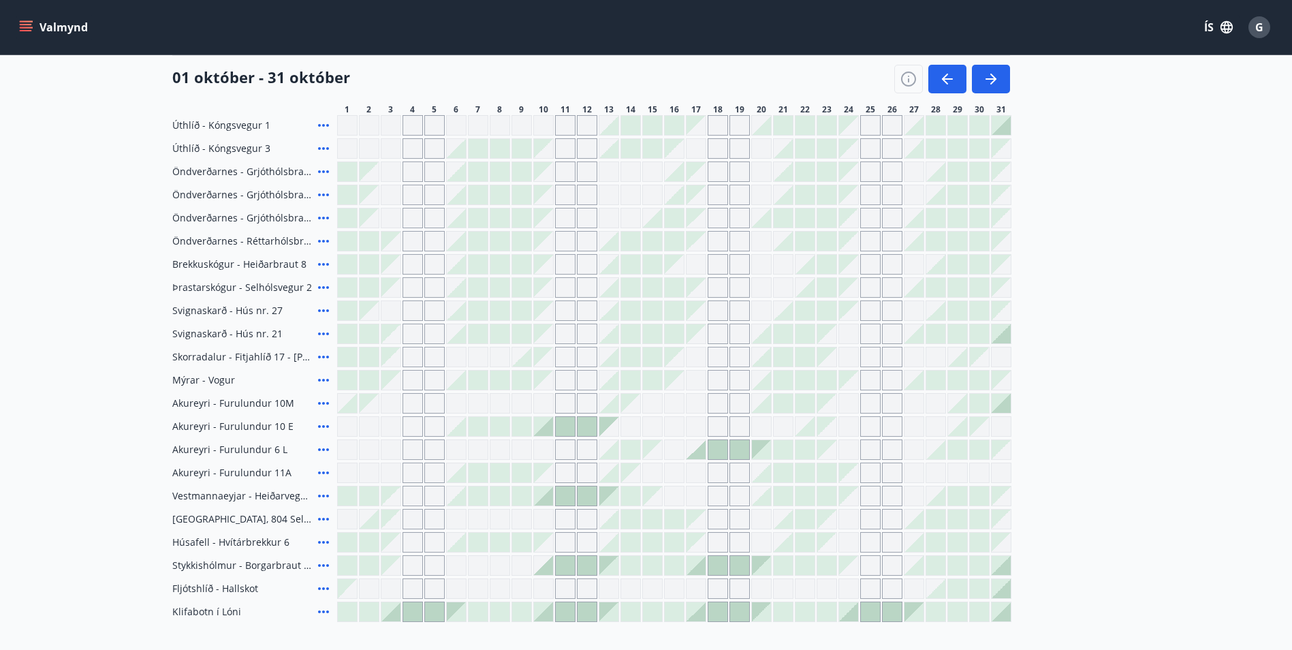
click at [416, 401] on div "Gráir dagar eru ekki bókanlegir" at bounding box center [413, 403] width 20 height 20
click at [947, 82] on icon "button" at bounding box center [947, 79] width 16 height 16
click at [997, 81] on icon "button" at bounding box center [991, 79] width 16 height 16
click at [970, 66] on div at bounding box center [952, 79] width 116 height 29
click at [1012, 88] on div "01 október - 31 október 1 2 3 4 5 6 7 8 9 10 11 12 13 14 15 16 17 18 19 20 21 2…" at bounding box center [646, 85] width 948 height 60
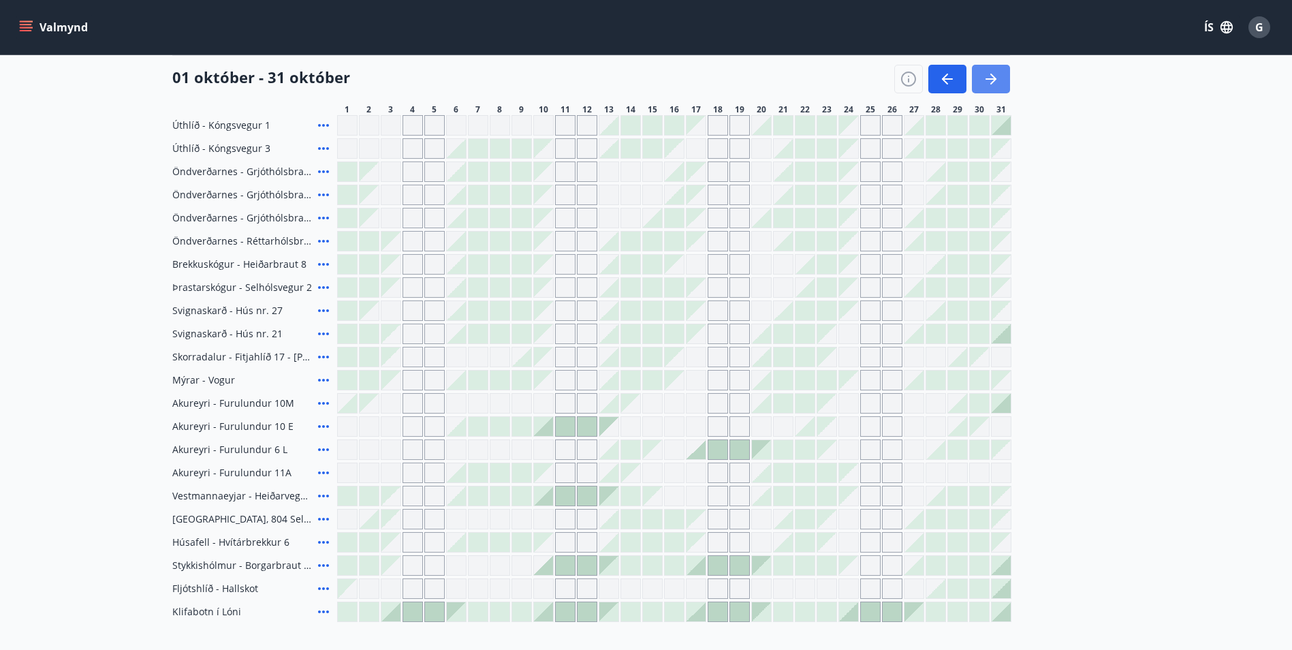
click at [1005, 81] on button "button" at bounding box center [991, 79] width 38 height 29
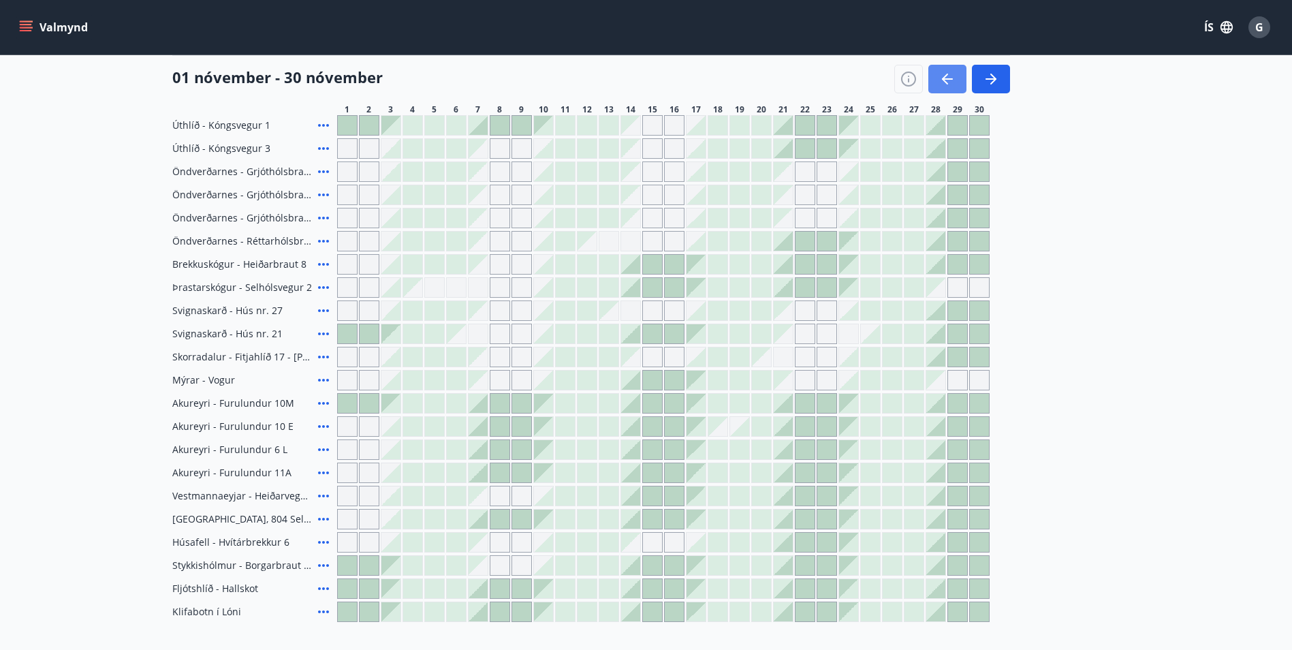
click at [951, 74] on icon "button" at bounding box center [947, 79] width 16 height 16
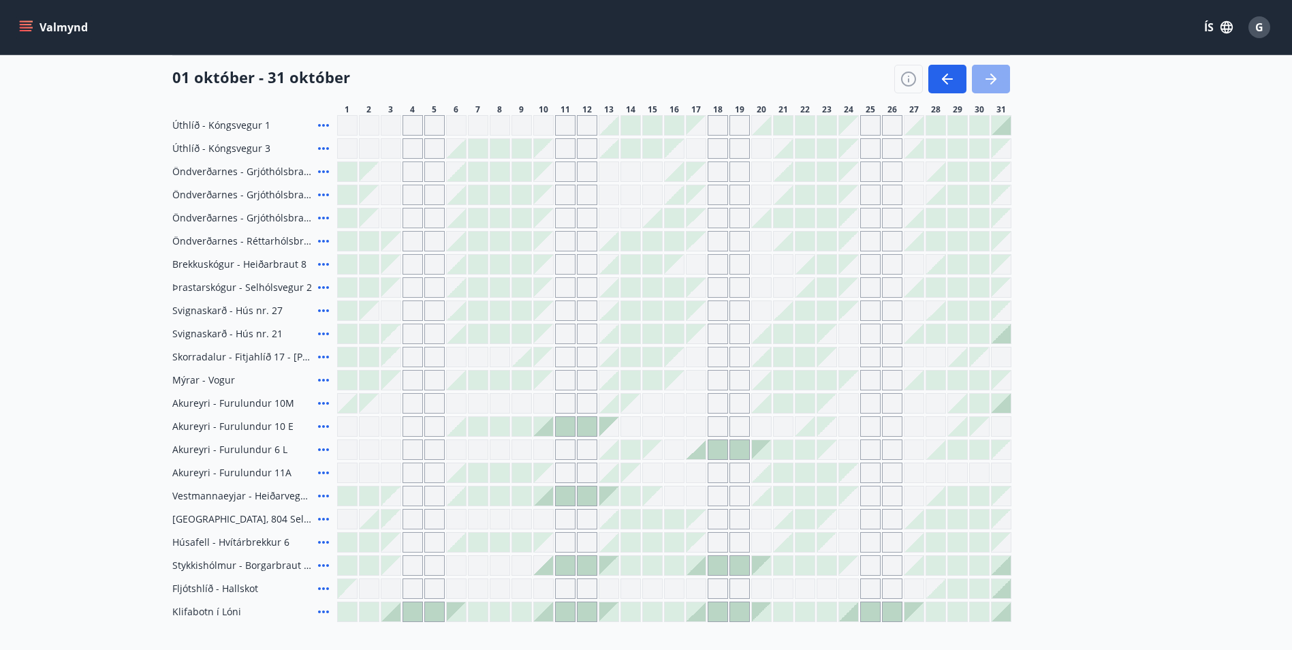
click at [998, 81] on icon "button" at bounding box center [991, 79] width 16 height 16
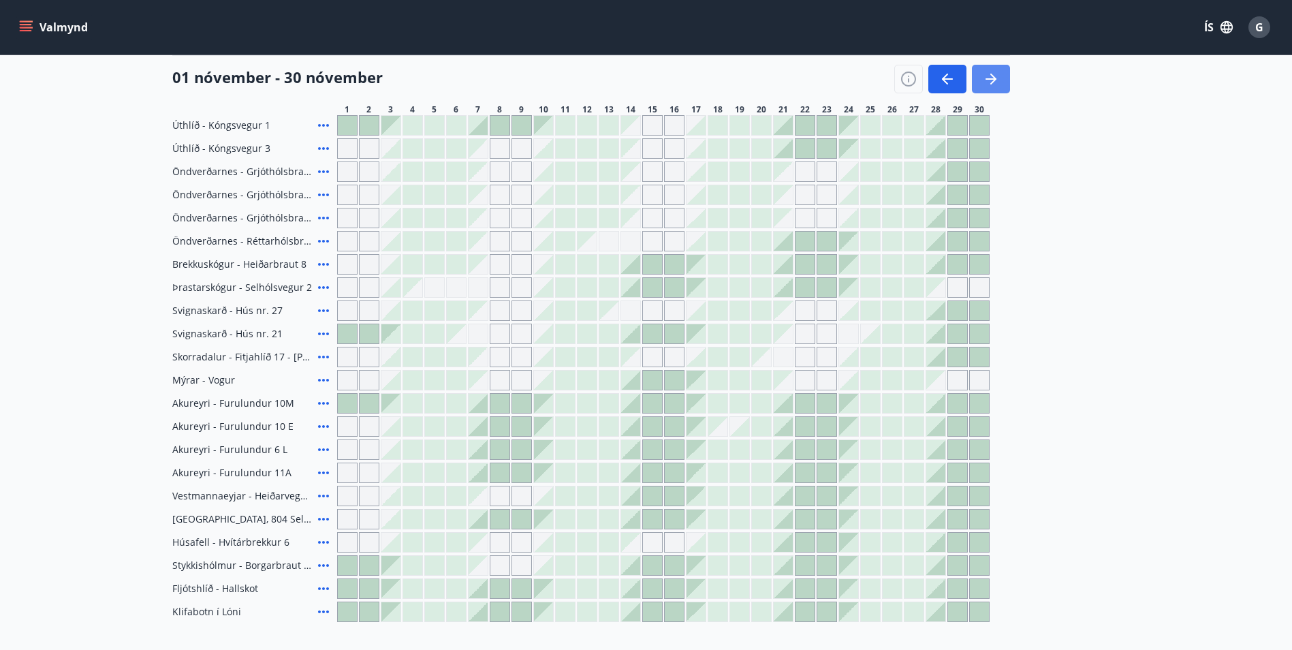
click at [998, 81] on icon "button" at bounding box center [991, 79] width 16 height 16
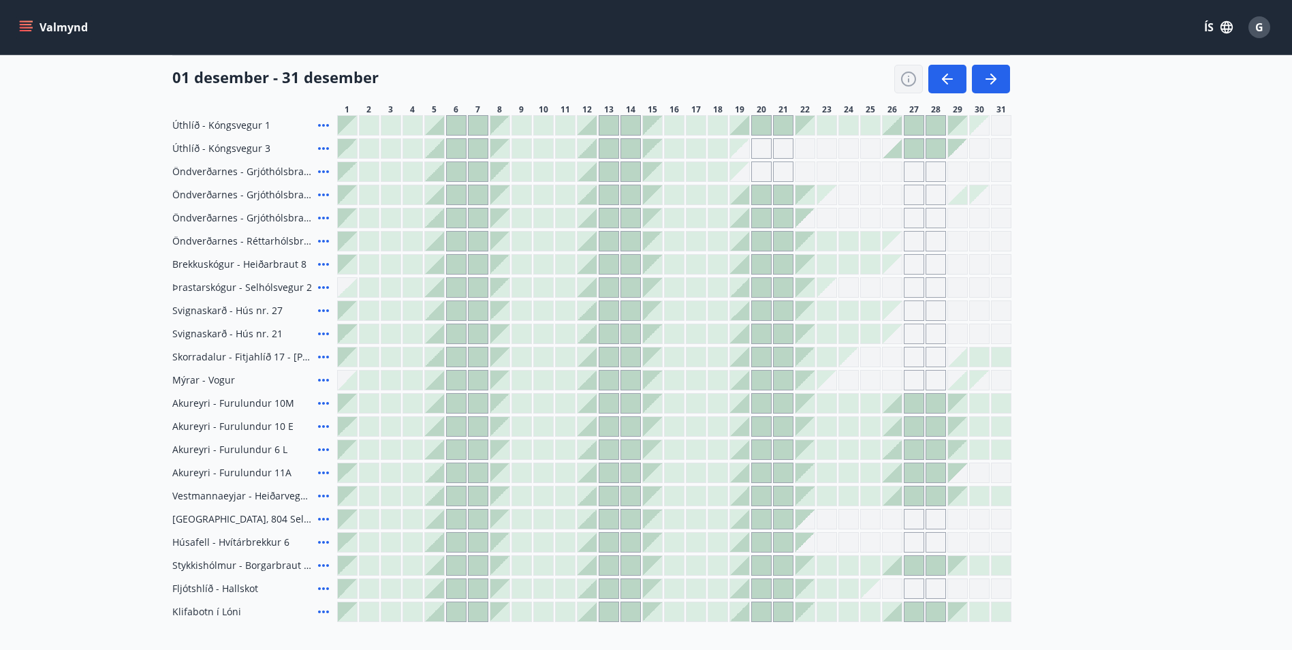
click at [911, 74] on icon "button" at bounding box center [909, 79] width 16 height 16
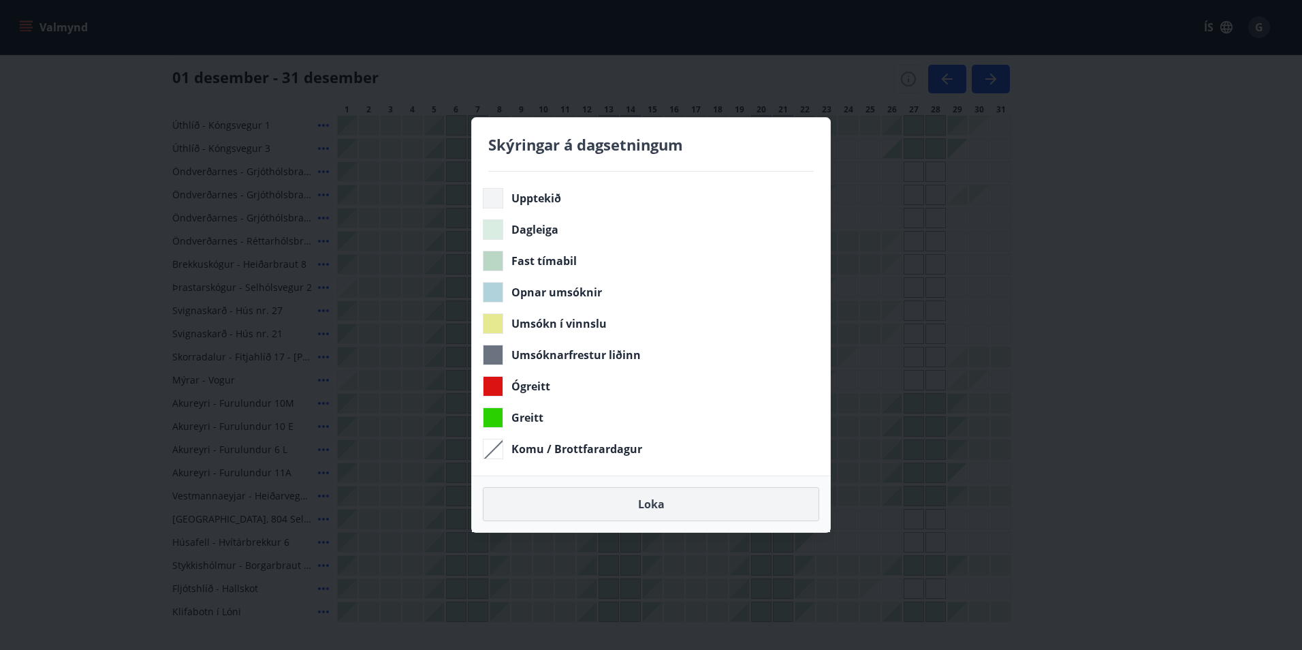
click at [708, 505] on button "Loka" at bounding box center [651, 504] width 336 height 34
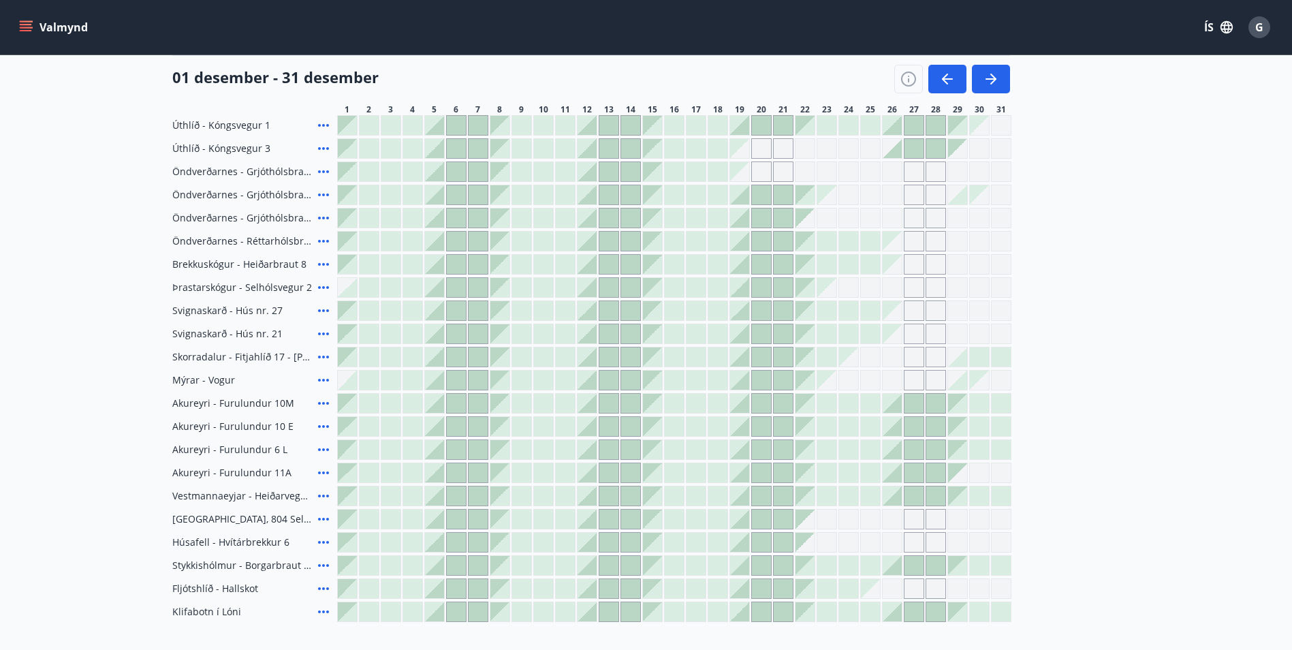
click at [459, 476] on div at bounding box center [456, 472] width 19 height 19
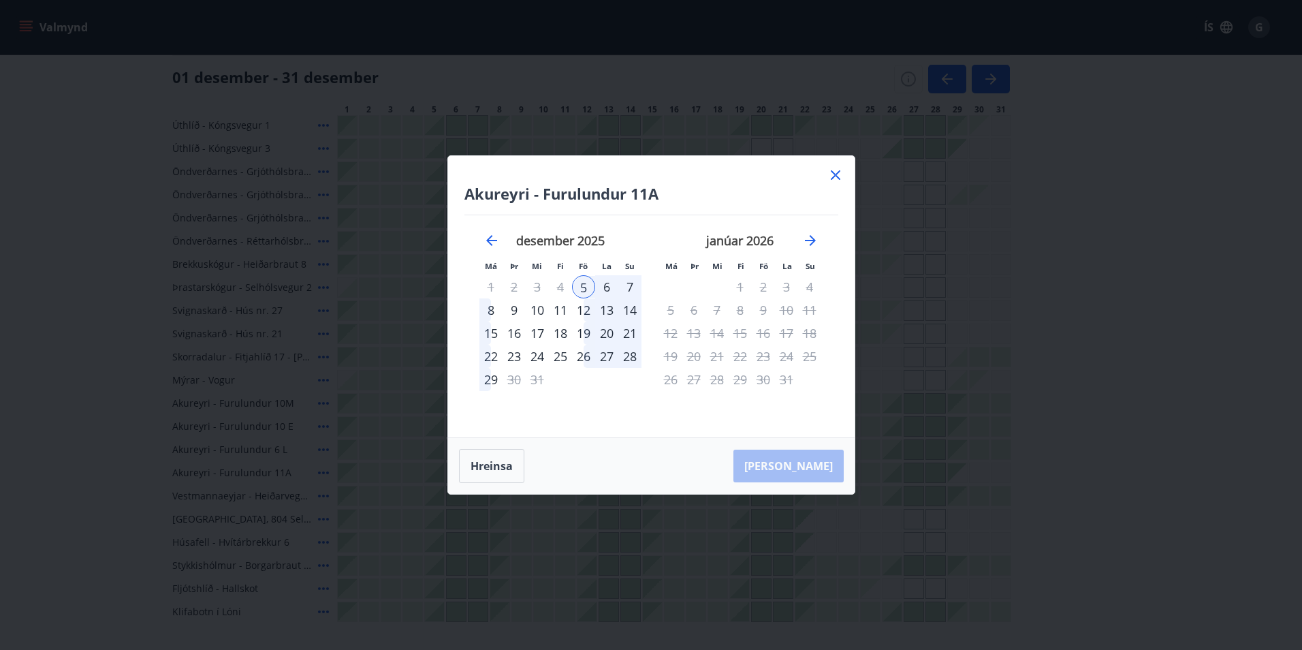
click at [840, 176] on icon at bounding box center [836, 175] width 16 height 16
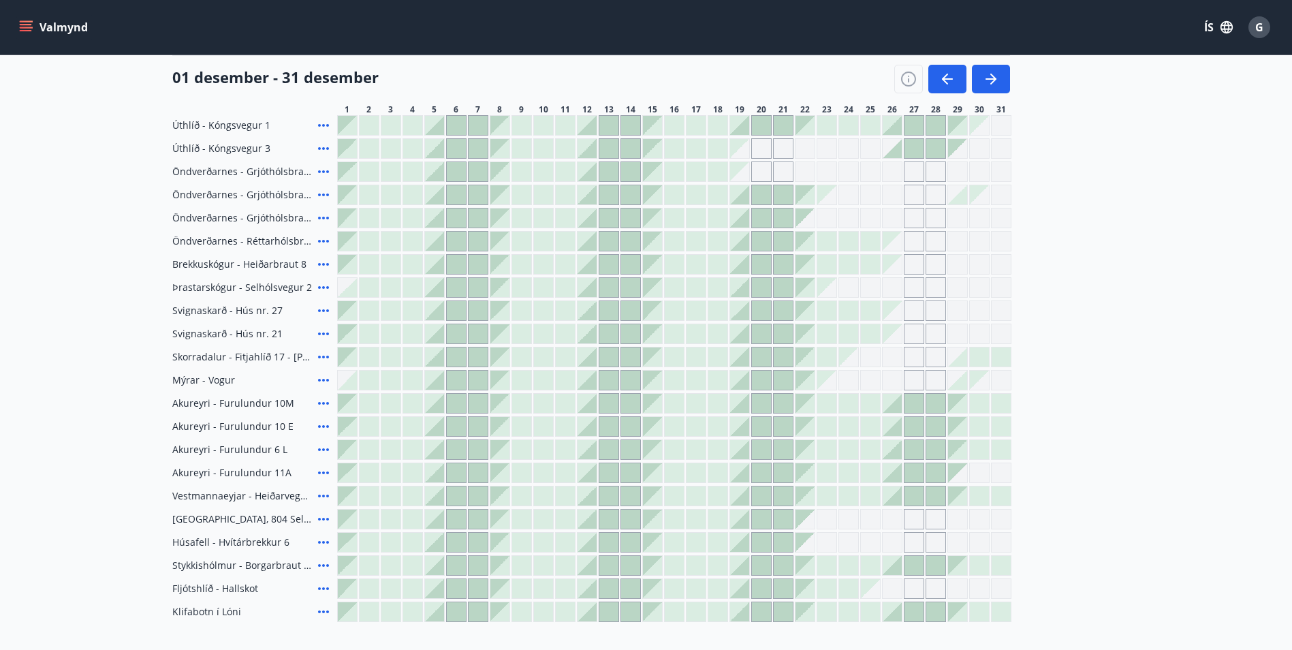
scroll to position [68, 0]
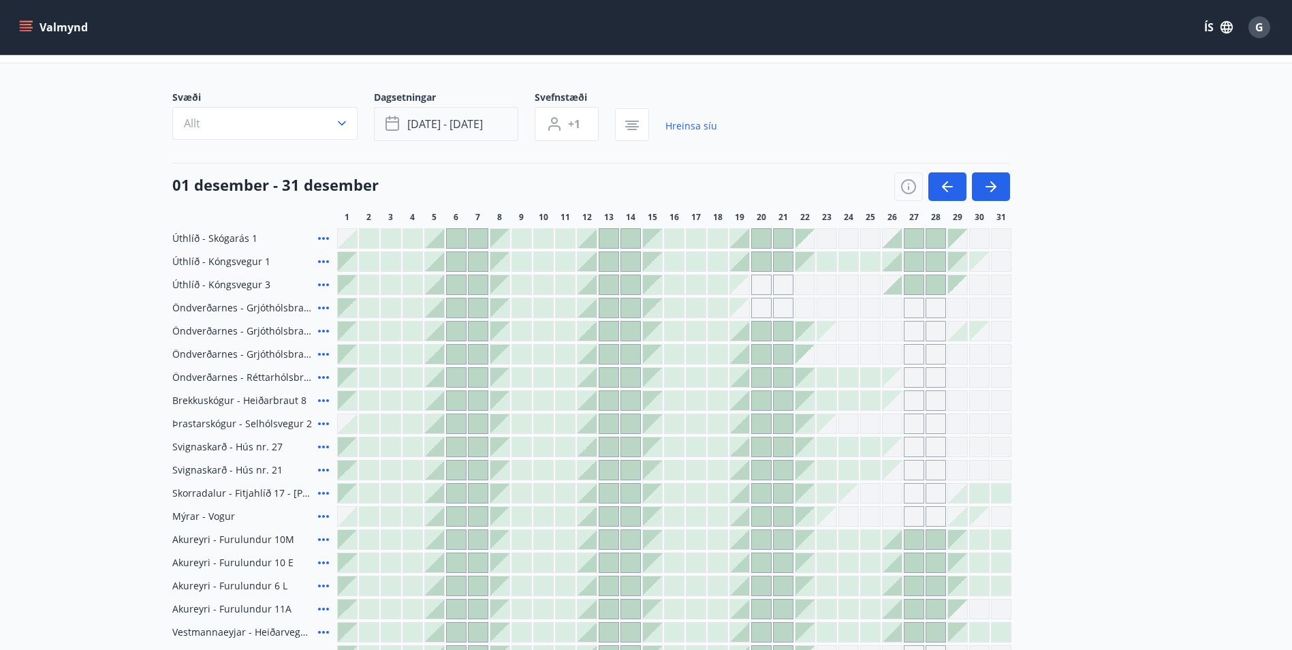
click at [458, 125] on span "des 05 - des 07" at bounding box center [445, 123] width 76 height 15
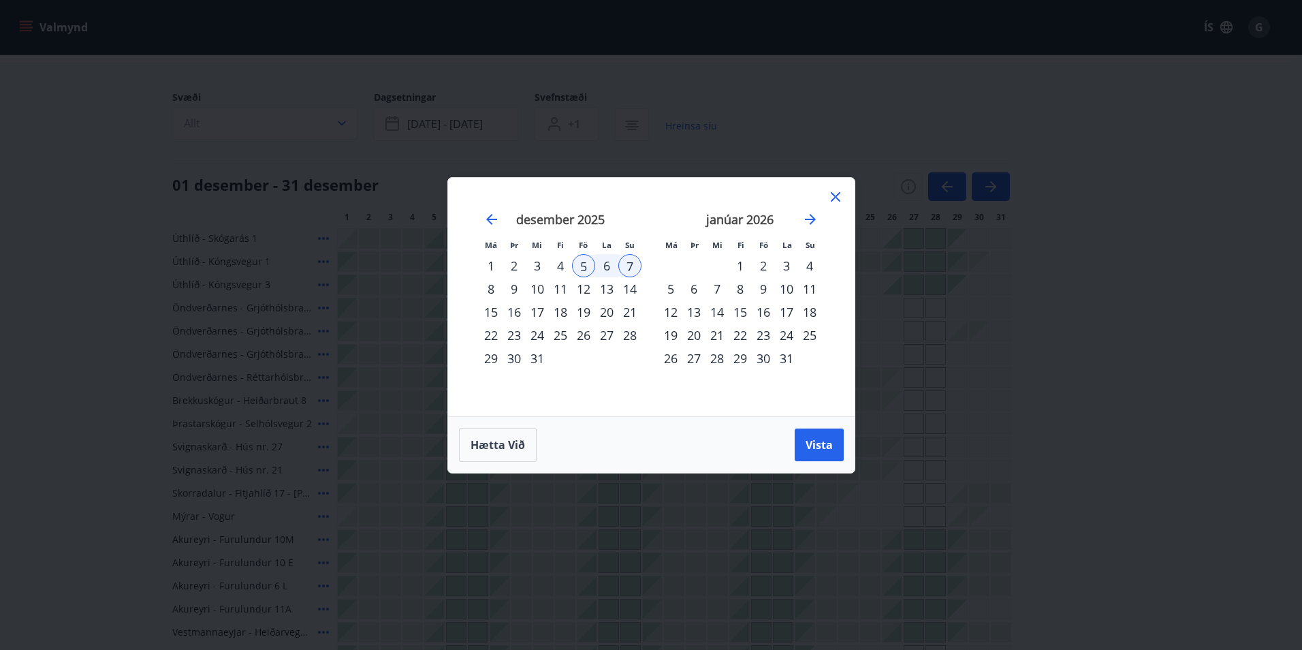
click at [838, 197] on icon at bounding box center [836, 197] width 16 height 16
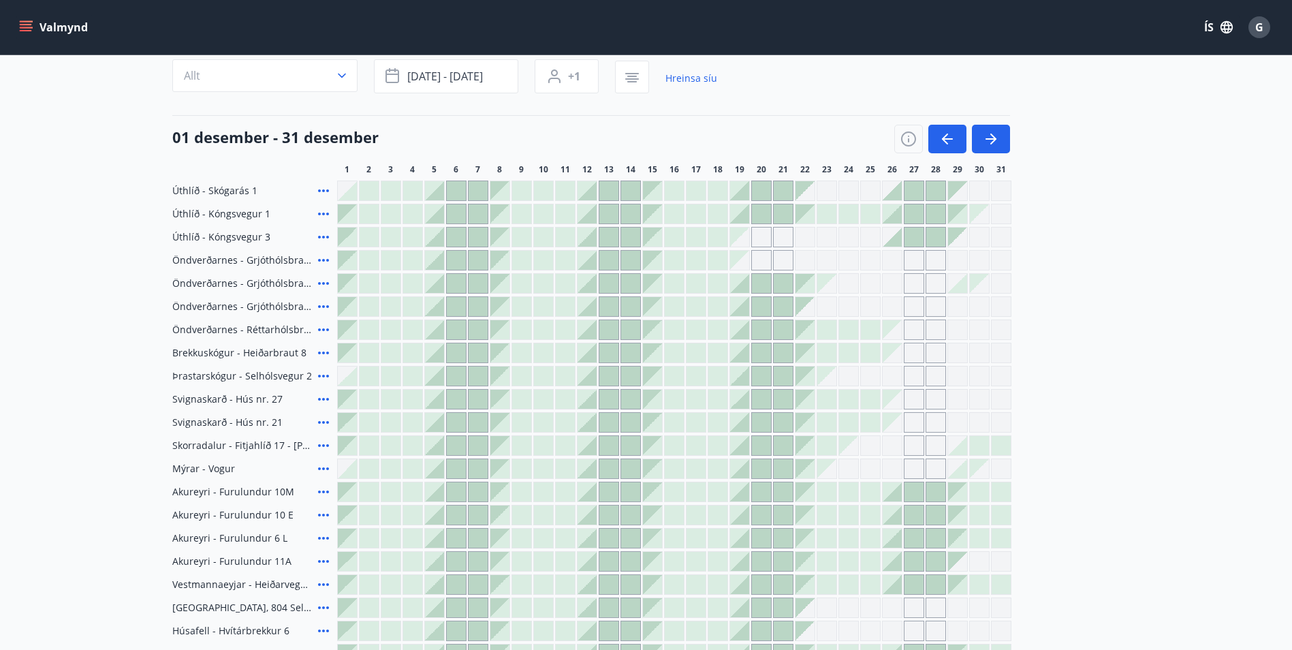
scroll to position [204, 0]
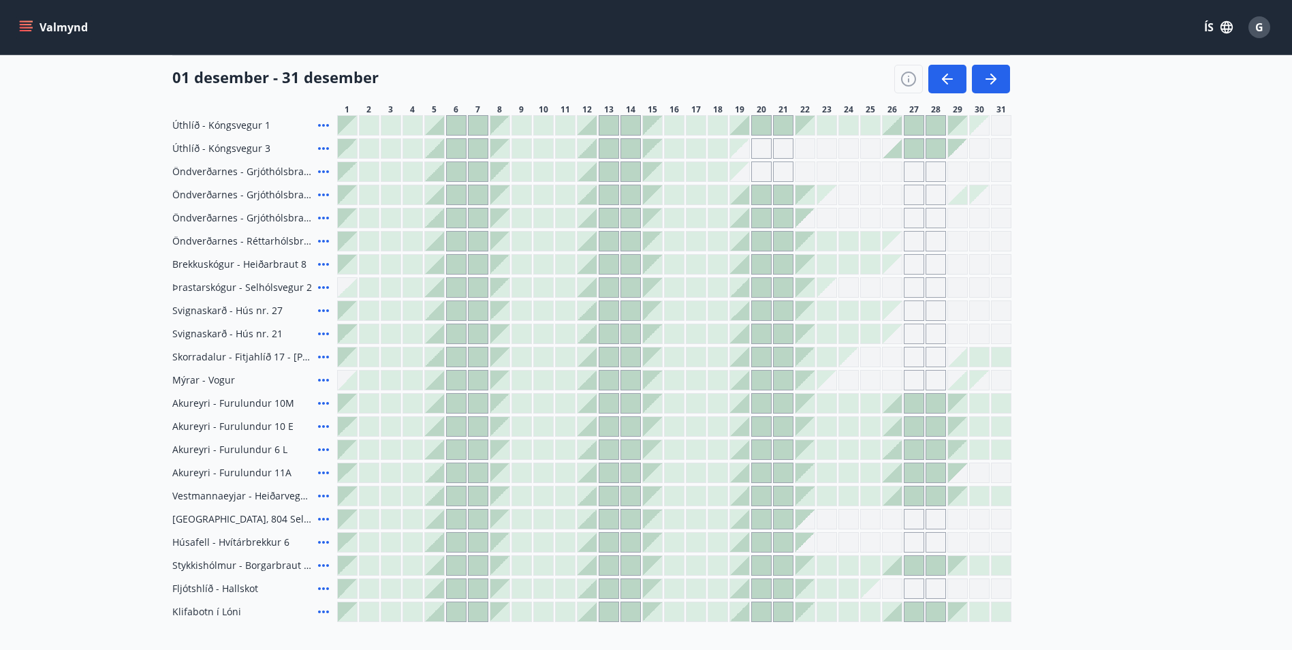
click at [325, 402] on icon at bounding box center [323, 403] width 16 height 16
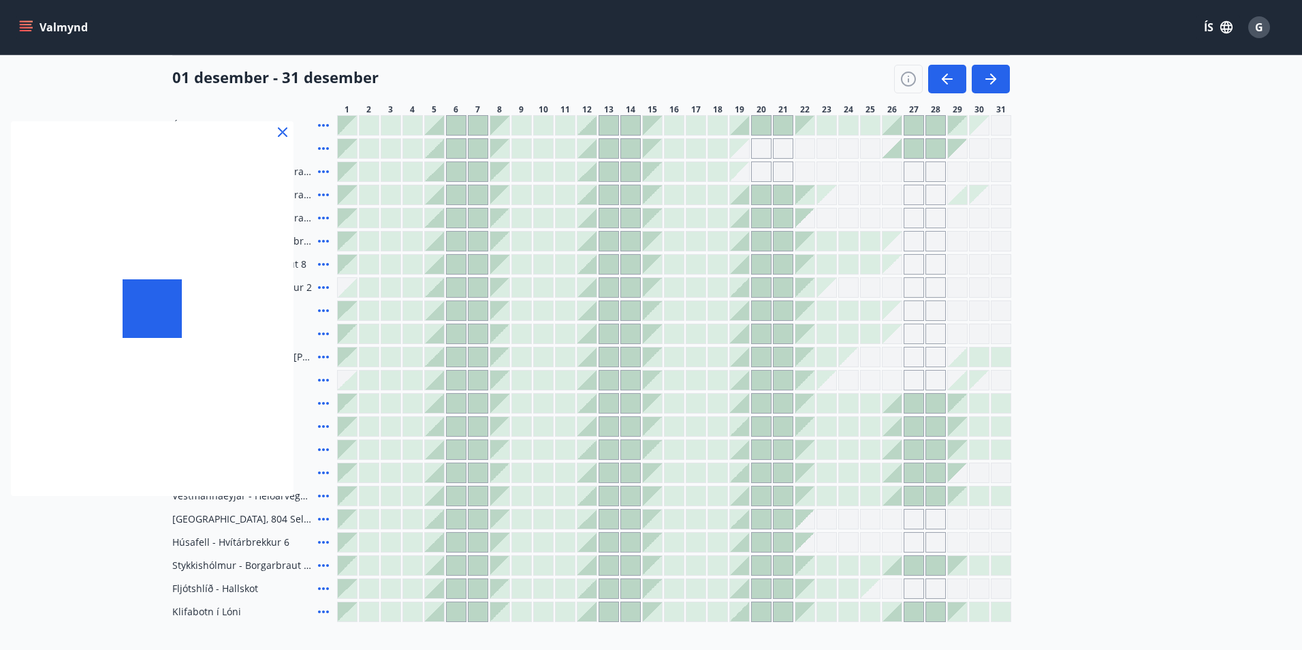
click at [282, 132] on icon at bounding box center [283, 132] width 2 height 2
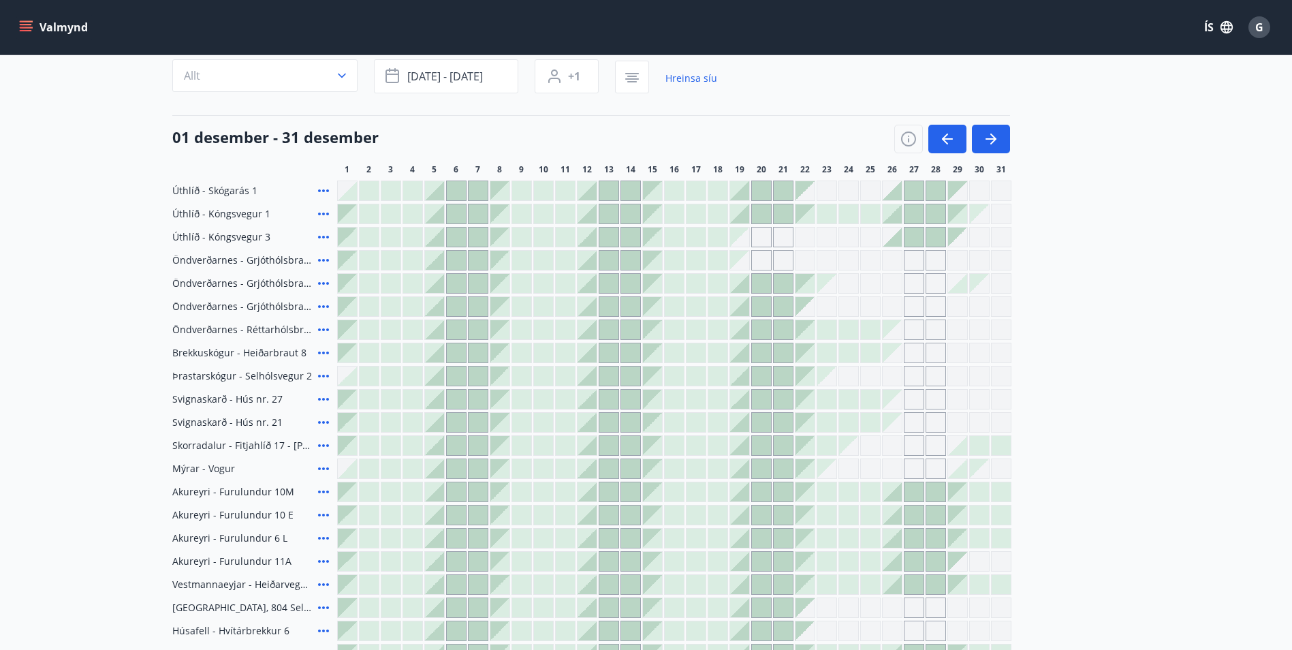
scroll to position [0, 0]
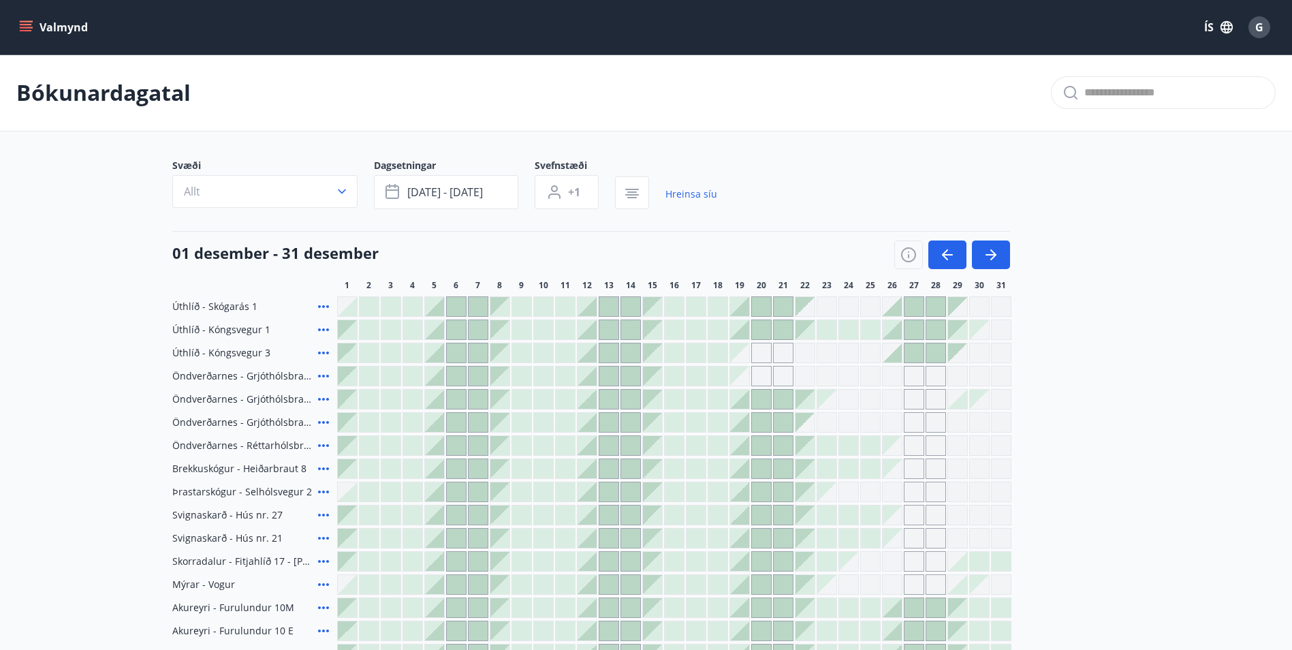
click at [27, 25] on icon "menu" at bounding box center [26, 24] width 12 height 1
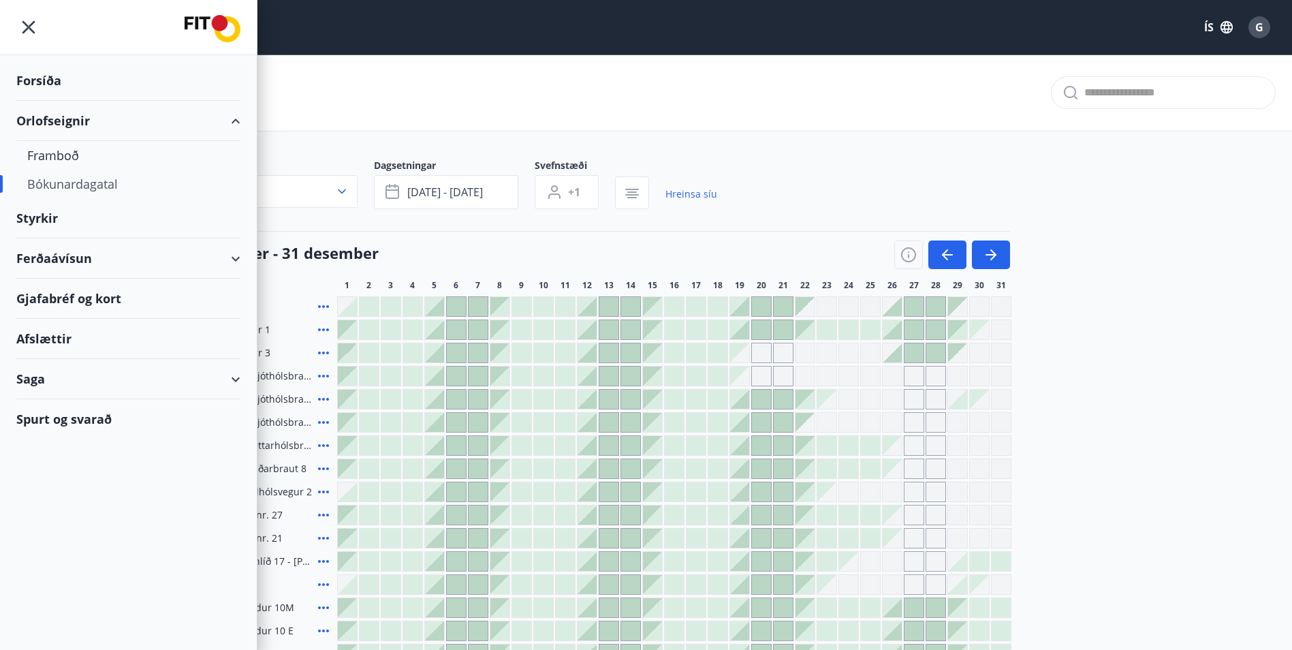
drag, startPoint x: 150, startPoint y: 256, endPoint x: 228, endPoint y: 254, distance: 77.7
click at [151, 256] on div "Ferðaávísun" at bounding box center [128, 258] width 224 height 40
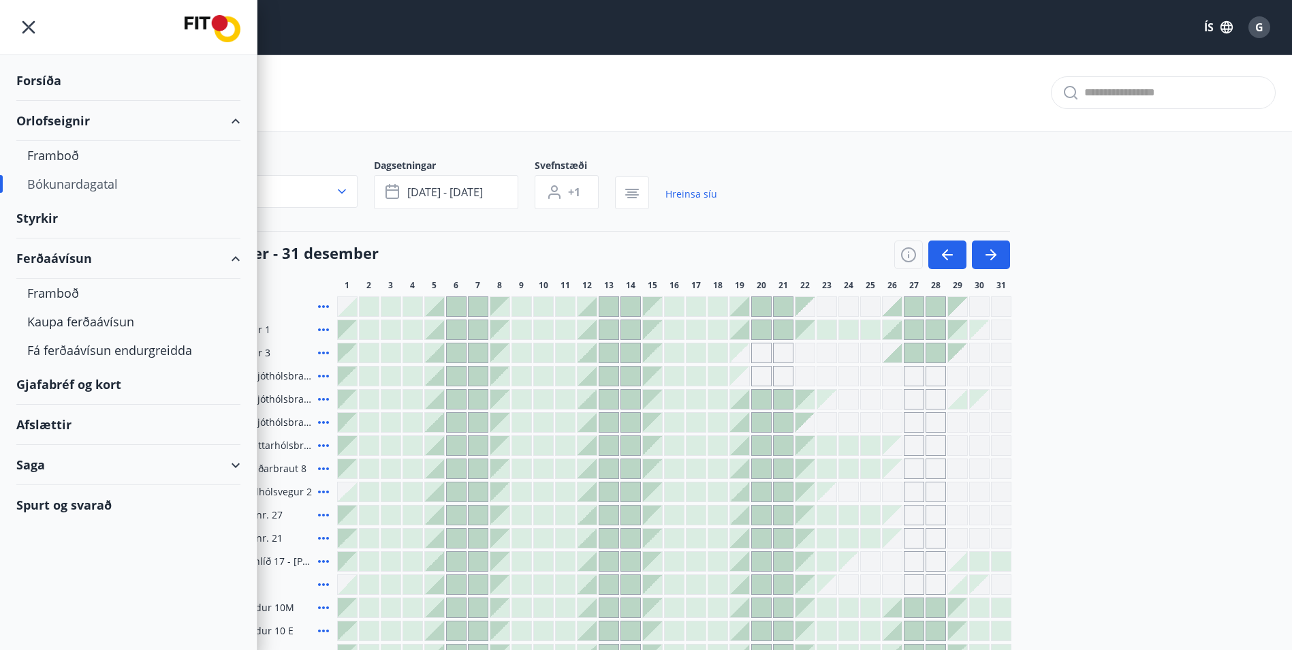
click at [232, 256] on div "Ferðaávísun" at bounding box center [128, 258] width 224 height 40
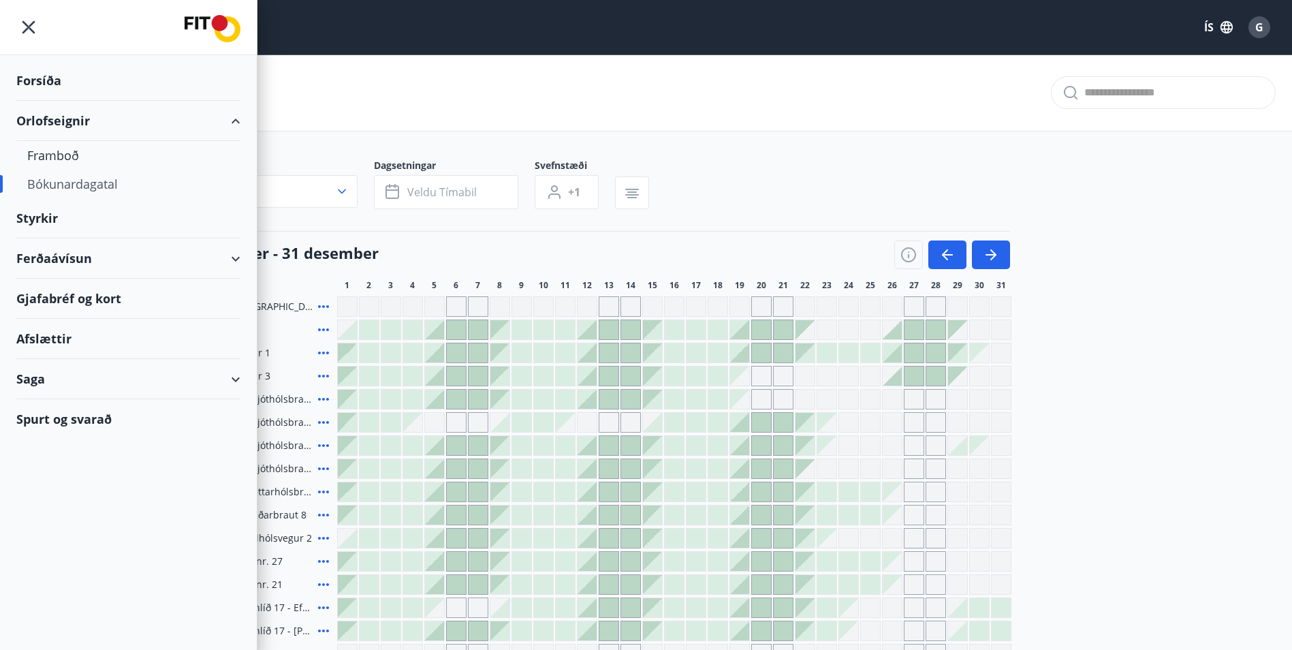
click at [167, 259] on div "Ferðaávísun" at bounding box center [128, 258] width 224 height 40
click at [233, 260] on div "Ferðaávísun" at bounding box center [128, 258] width 224 height 40
click at [193, 253] on div "Ferðaávísun" at bounding box center [128, 258] width 224 height 40
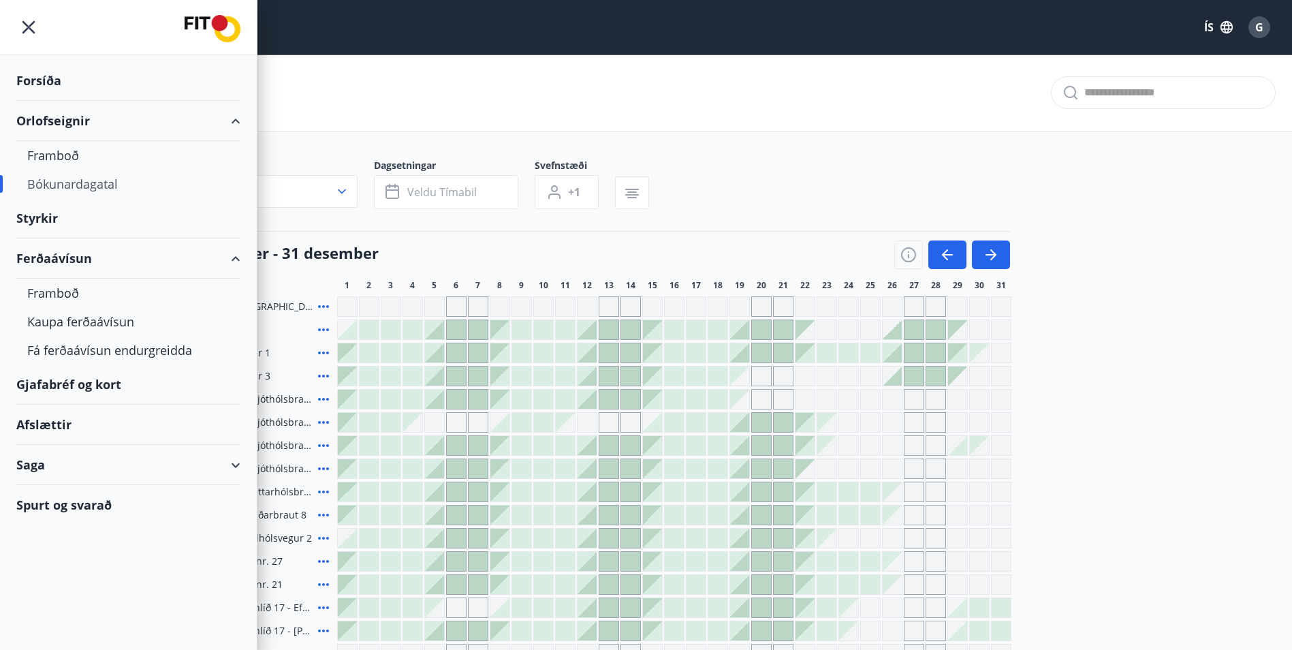
click at [61, 252] on div "Ferðaávísun" at bounding box center [128, 258] width 224 height 40
click at [166, 252] on div "Ferðaávísun" at bounding box center [128, 258] width 224 height 40
click at [57, 292] on div "Framboð" at bounding box center [128, 293] width 202 height 29
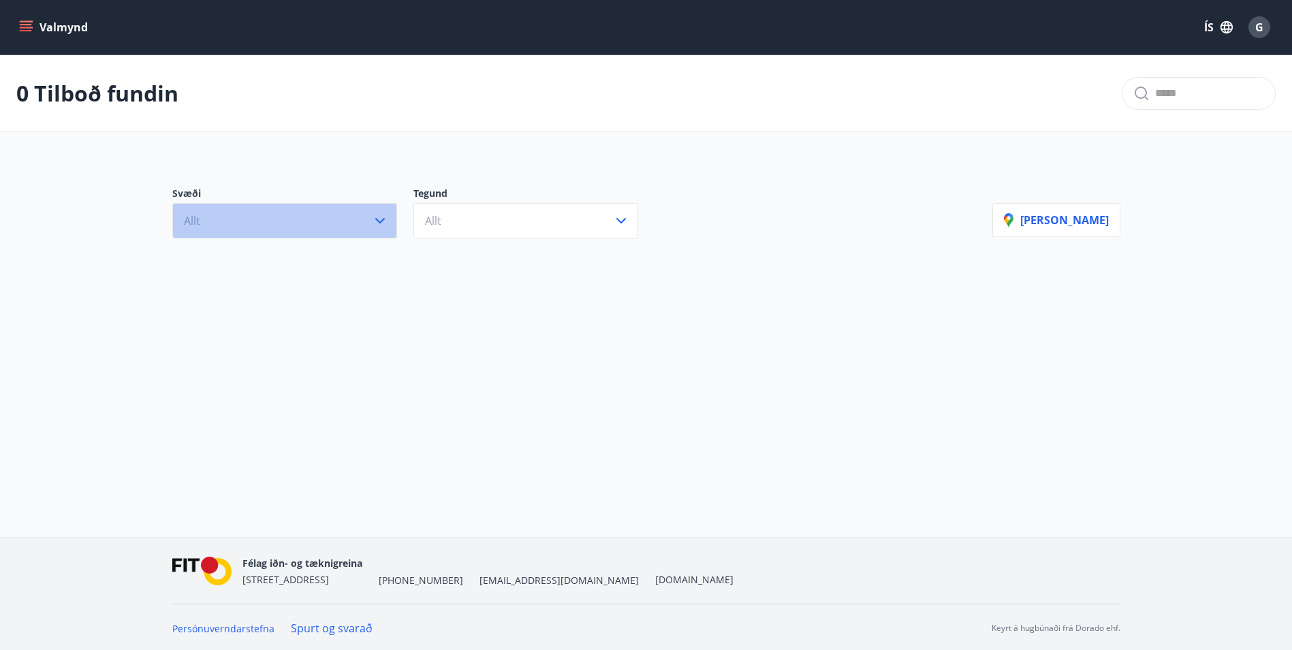
click at [359, 229] on button "Allt" at bounding box center [284, 220] width 225 height 35
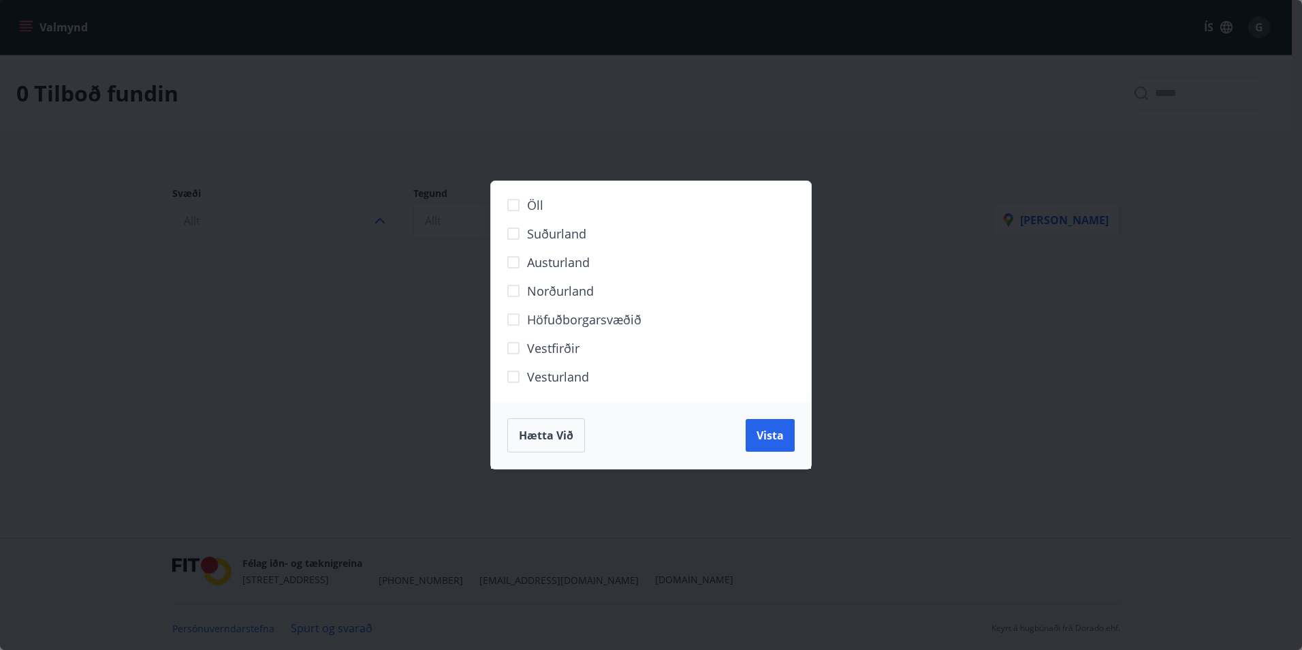
click at [359, 229] on div "Öll Suðurland Austurland Norðurland Höfuðborgarsvæðið Vestfirðir Vesturland Hæt…" at bounding box center [651, 325] width 1302 height 650
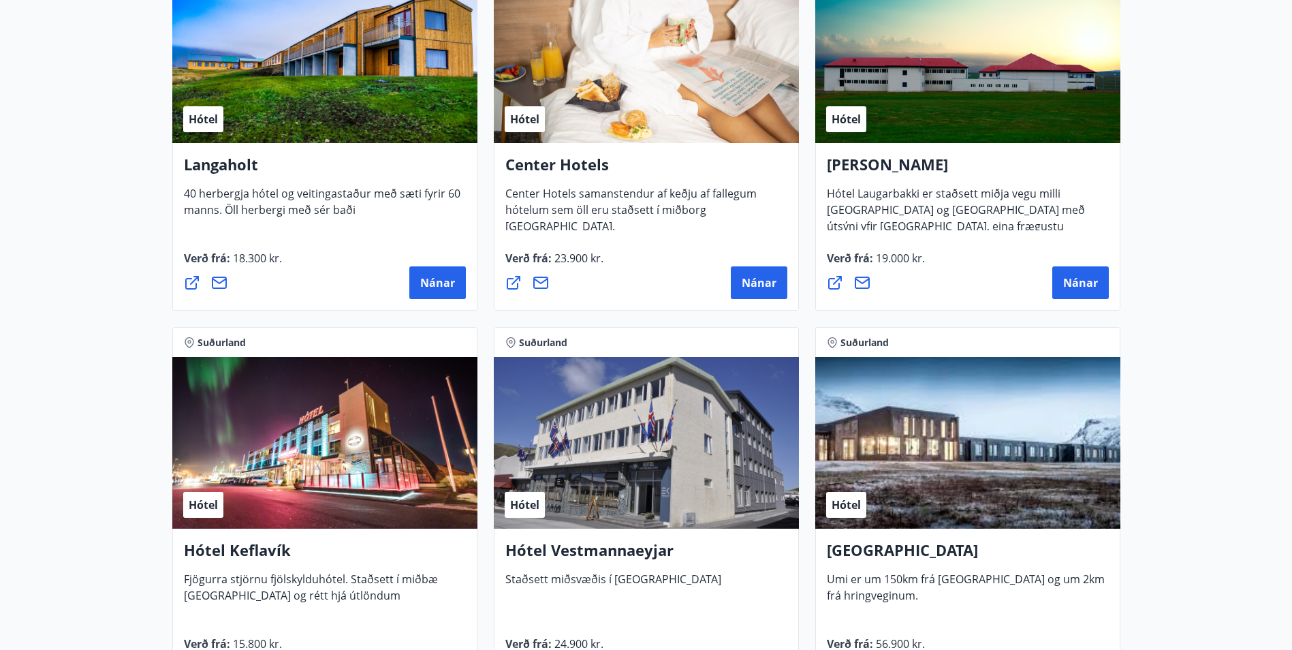
scroll to position [3225, 0]
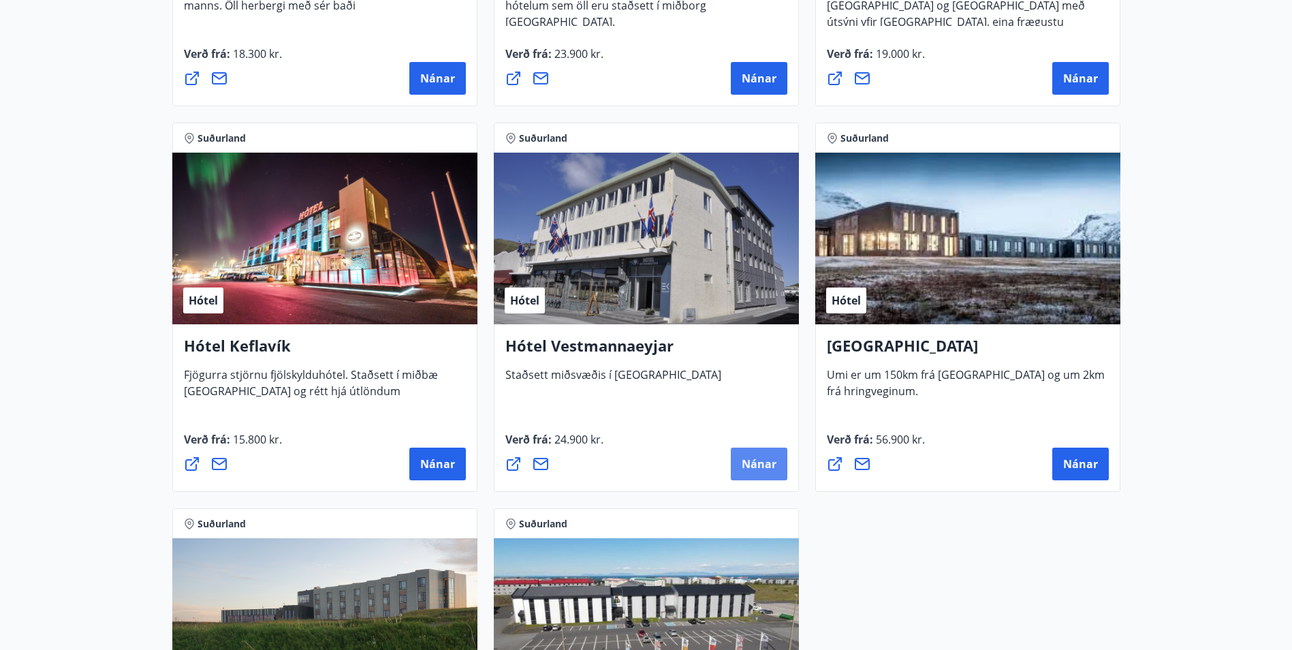
click at [763, 464] on span "Nánar" at bounding box center [759, 463] width 35 height 15
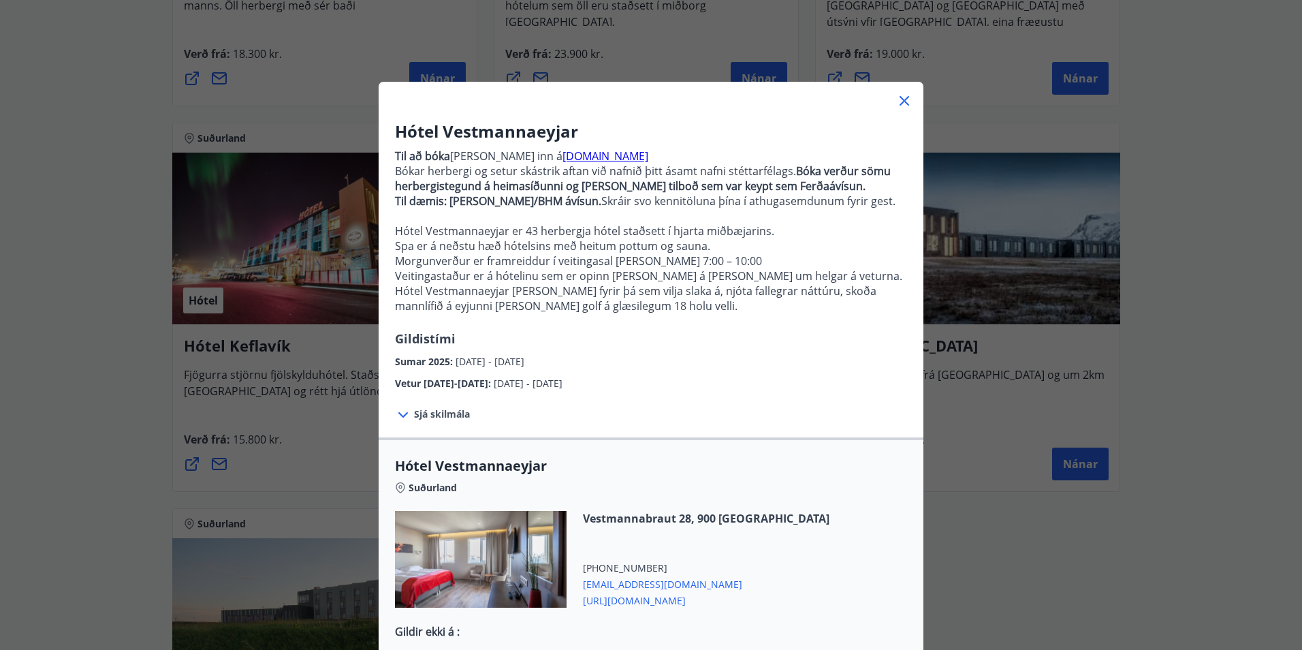
click at [451, 413] on span "Sjá skilmála" at bounding box center [442, 414] width 56 height 14
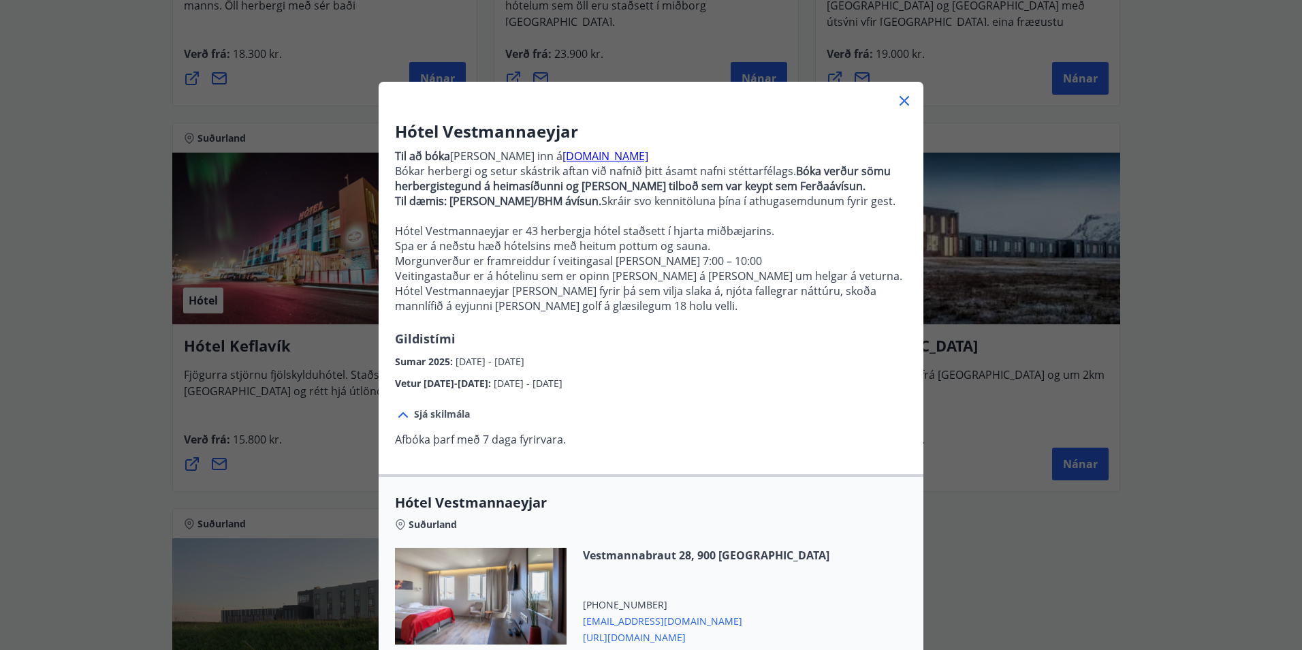
click at [451, 413] on span "Sjá skilmála" at bounding box center [442, 414] width 56 height 14
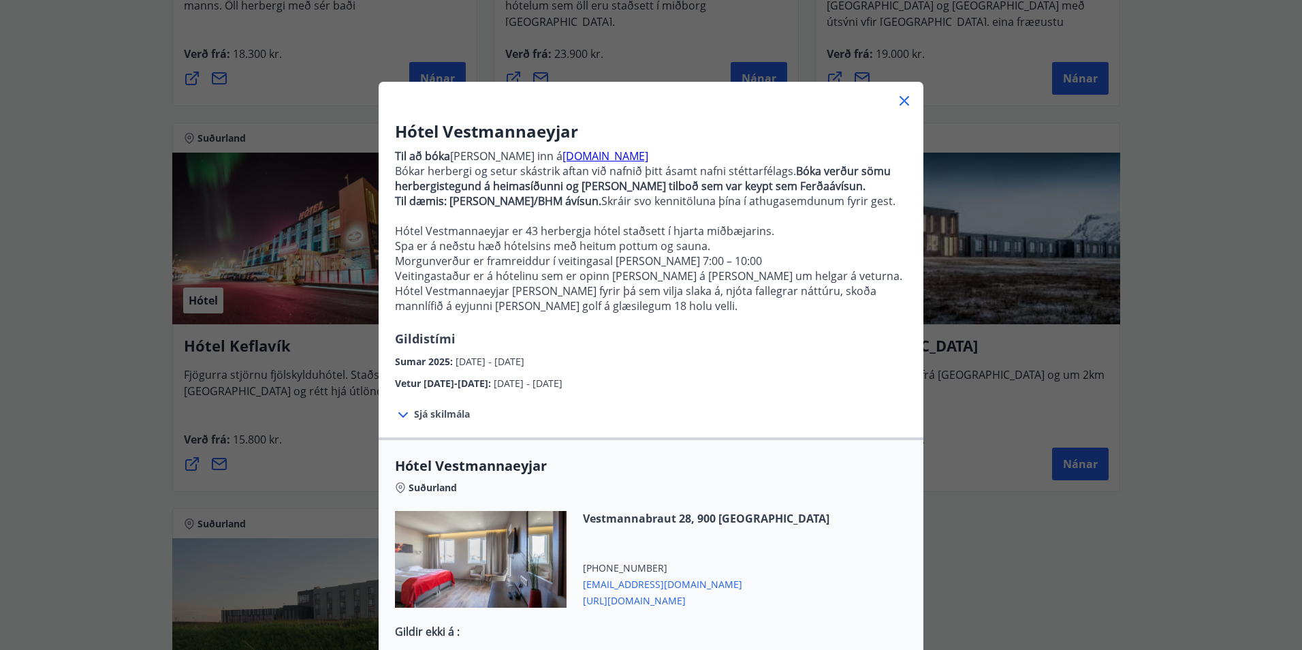
click at [451, 413] on span "Sjá skilmála" at bounding box center [442, 414] width 56 height 14
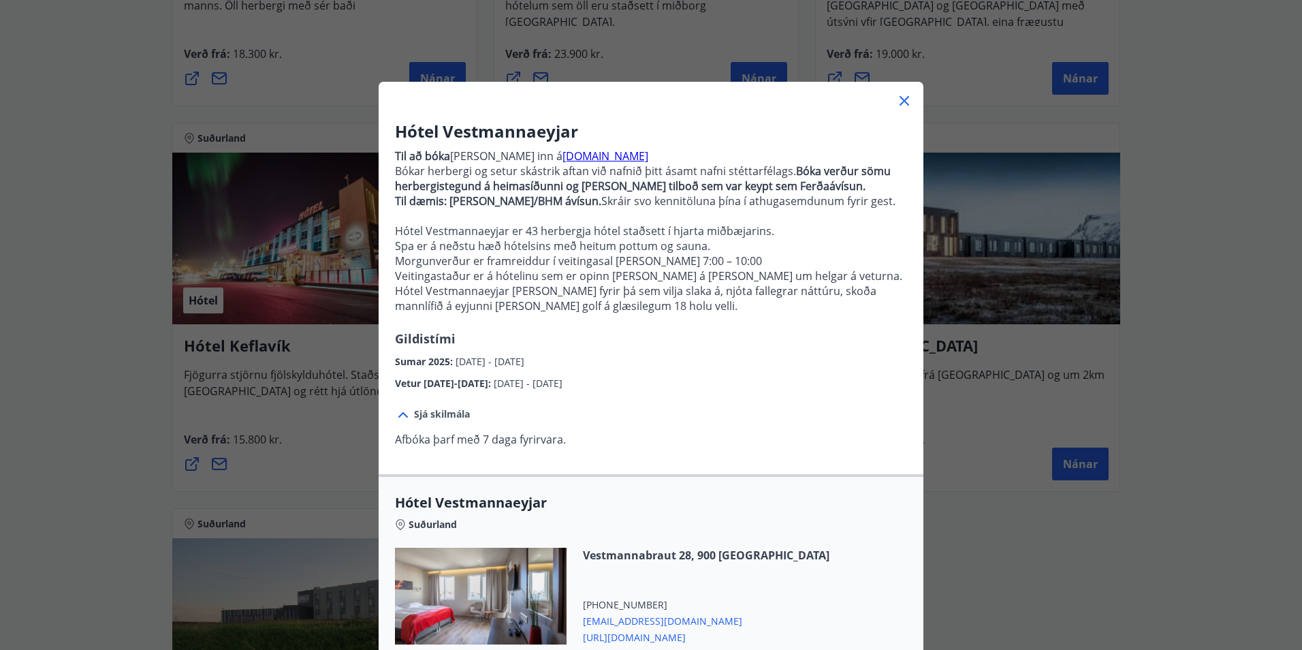
click at [902, 97] on icon at bounding box center [904, 101] width 16 height 16
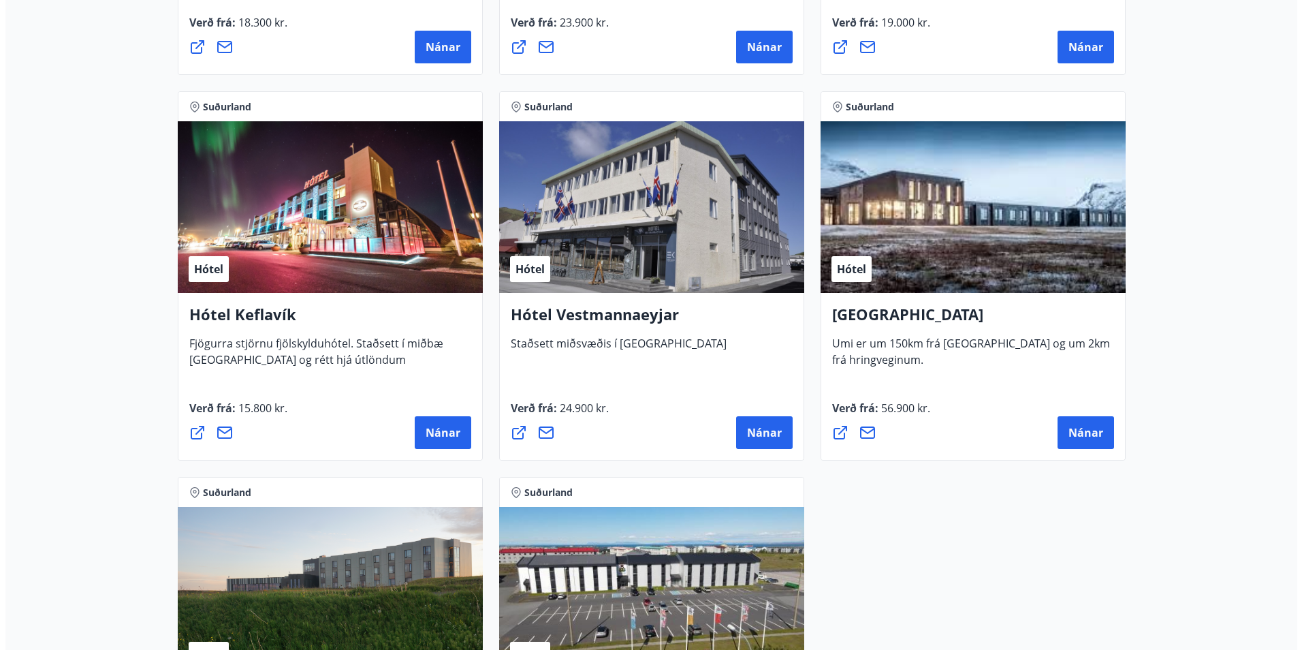
scroll to position [3152, 0]
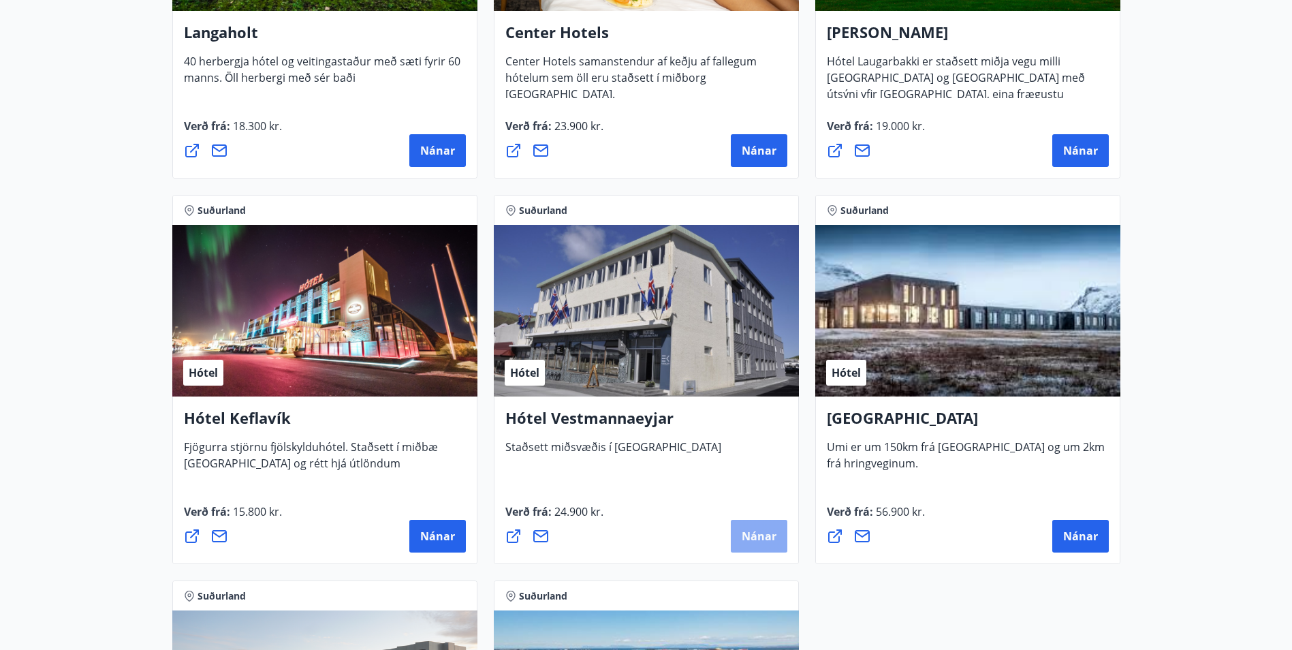
click at [736, 520] on button "Nánar" at bounding box center [759, 536] width 57 height 33
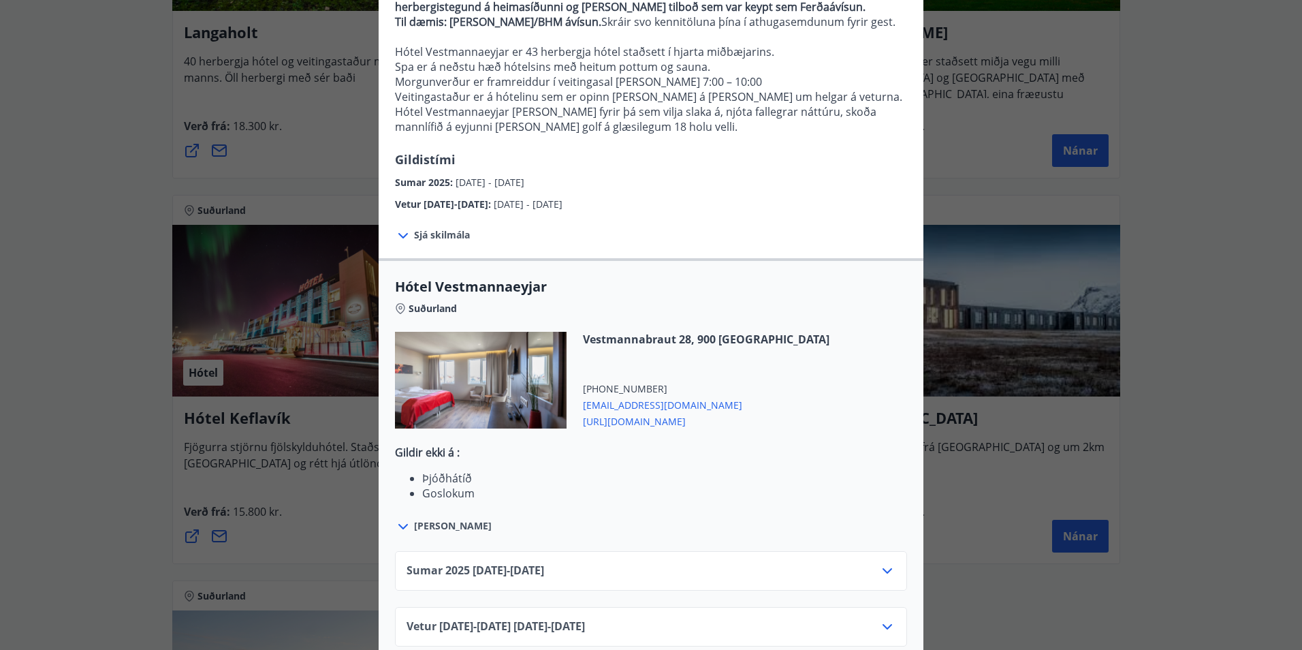
scroll to position [202, 0]
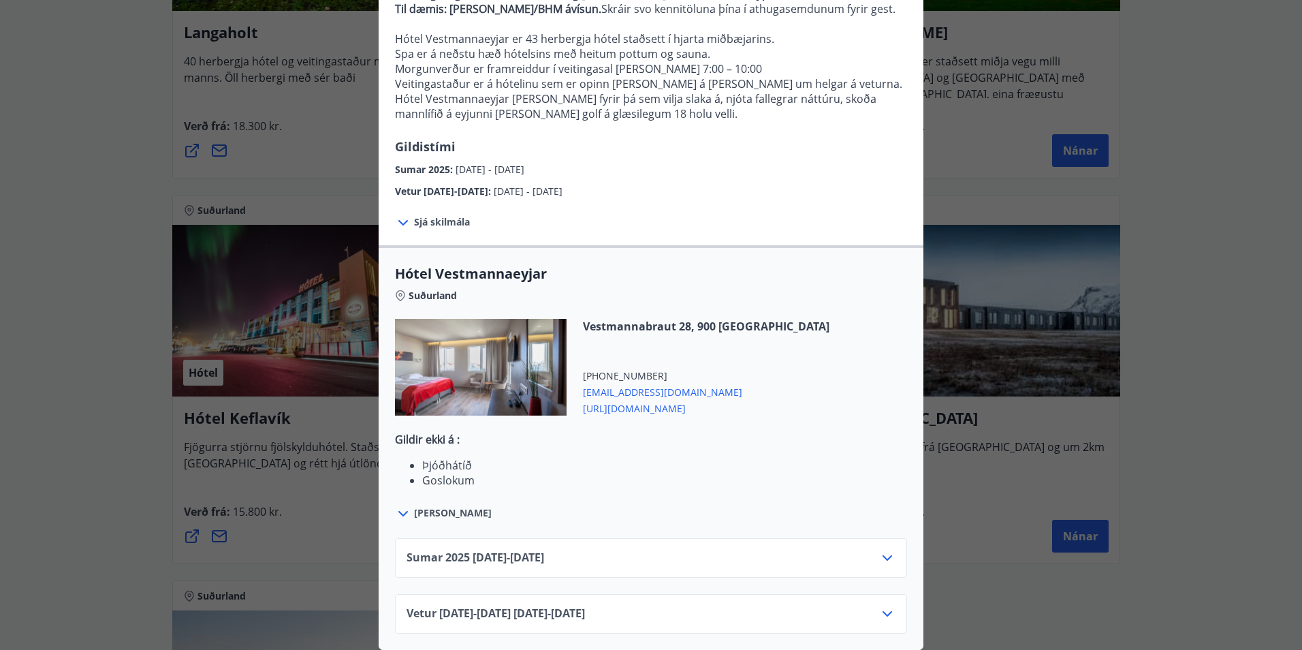
click at [881, 606] on icon at bounding box center [887, 614] width 16 height 16
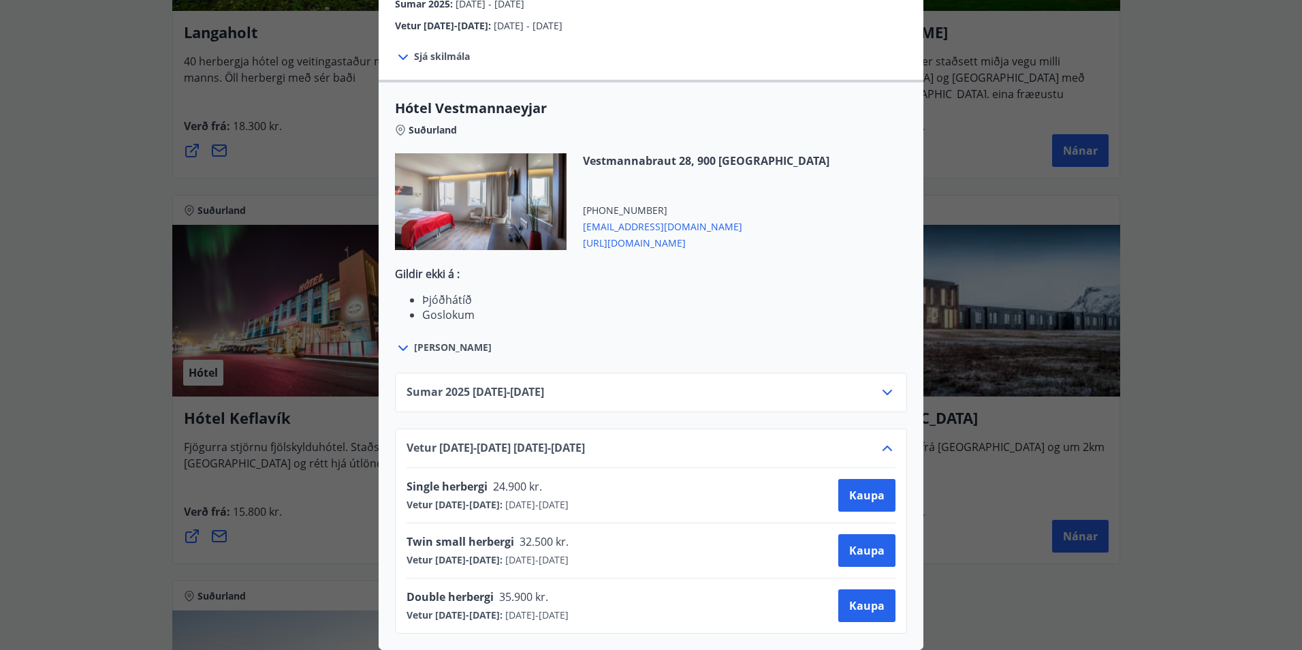
scroll to position [368, 0]
click at [492, 486] on div "Single herbergi 24.900 kr." at bounding box center [488, 488] width 162 height 19
click at [849, 488] on span "Kaupa" at bounding box center [866, 495] width 35 height 15
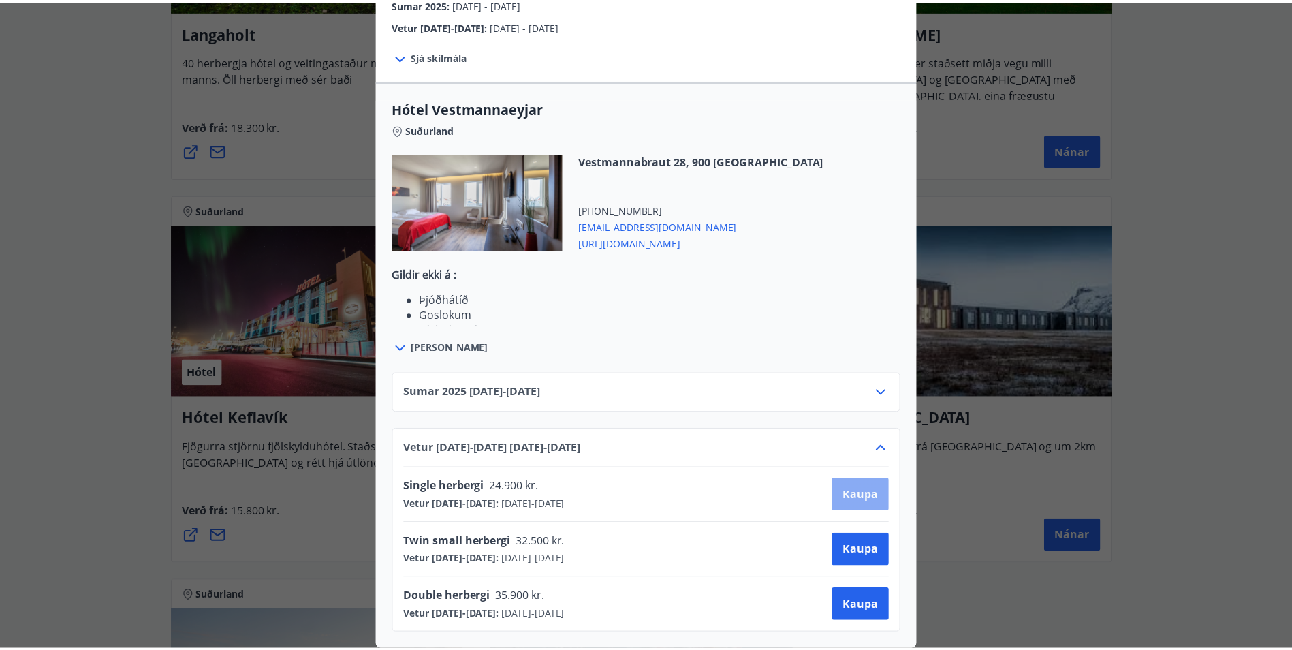
scroll to position [2, 0]
